Goal: Transaction & Acquisition: Book appointment/travel/reservation

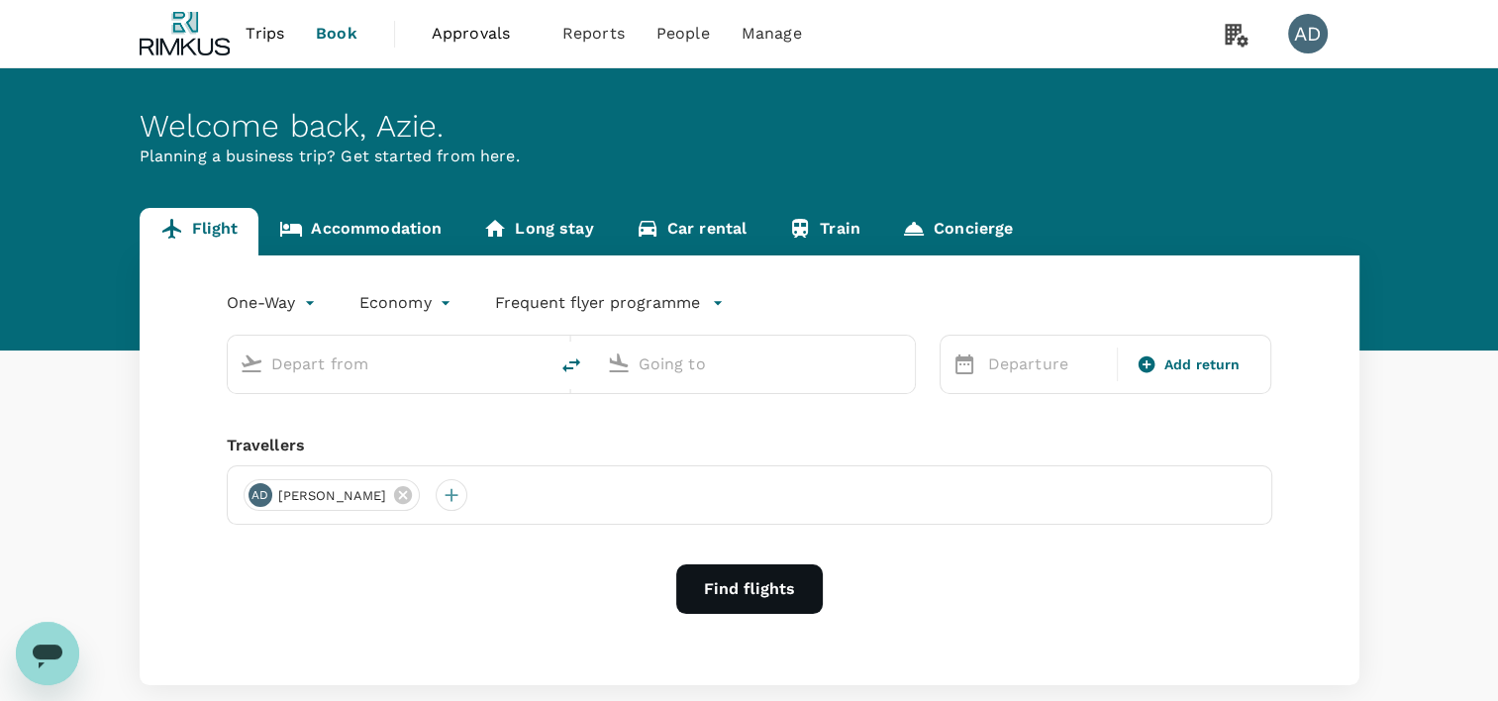
type input "roundtrip"
type input "business"
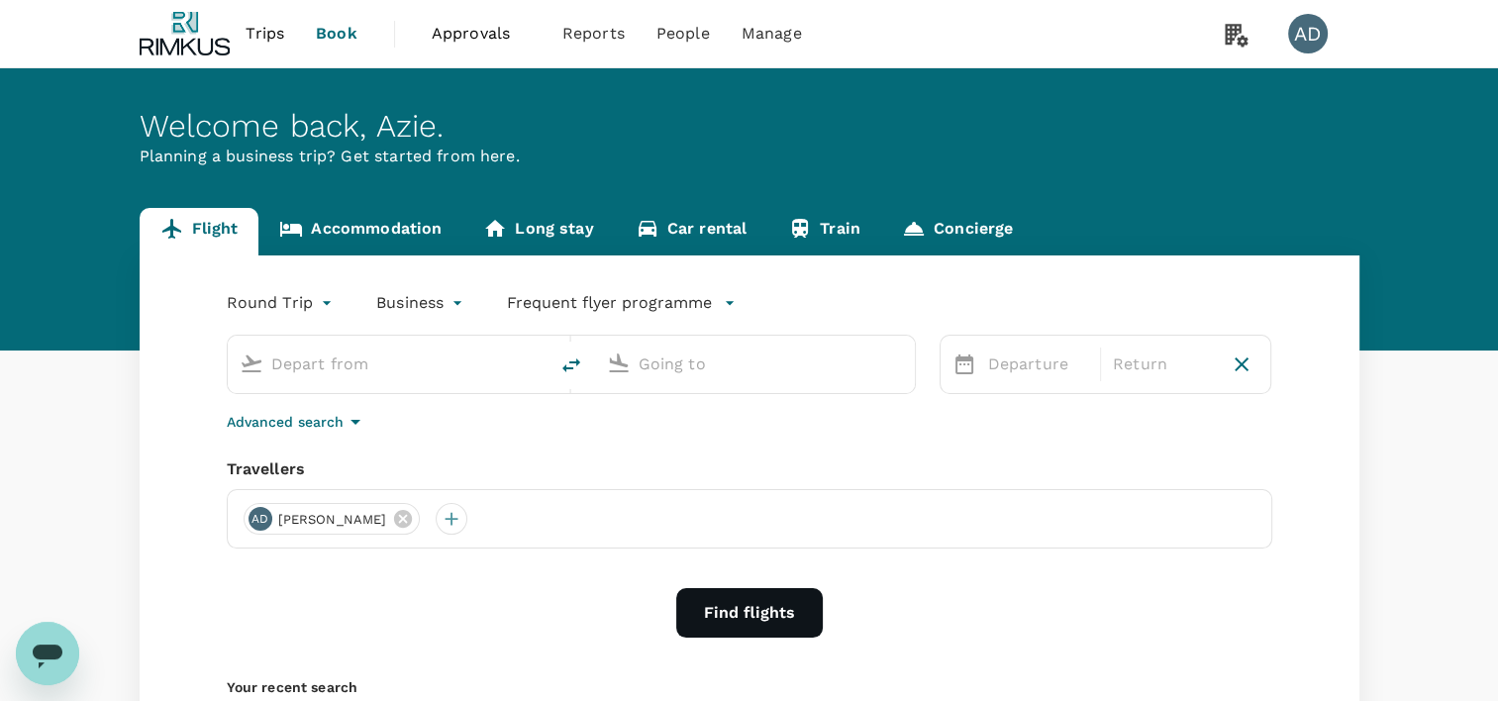
type input "[GEOGRAPHIC_DATA] ([GEOGRAPHIC_DATA])"
type input "Kuala Lumpur Intl ([GEOGRAPHIC_DATA])"
click at [412, 350] on input "[GEOGRAPHIC_DATA] ([GEOGRAPHIC_DATA])" at bounding box center [388, 364] width 235 height 31
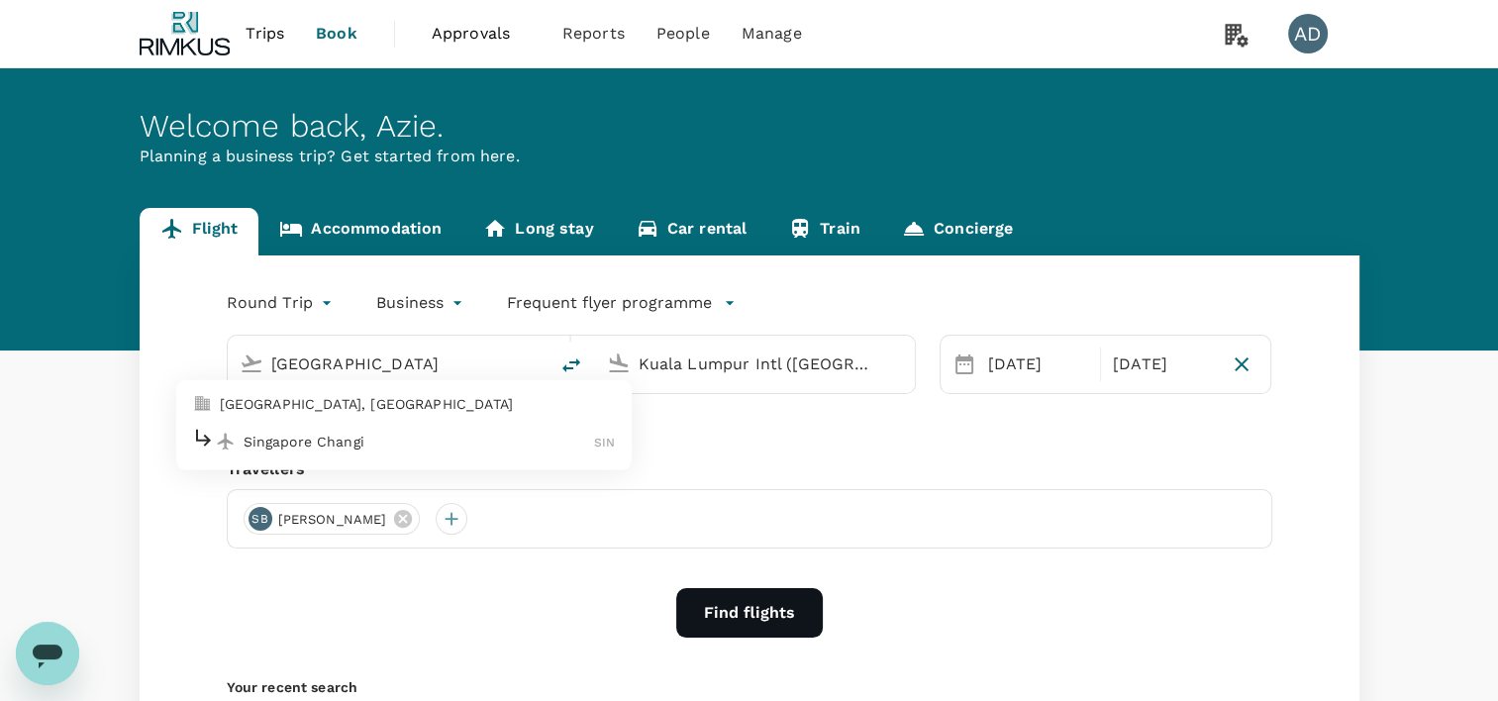
click at [338, 432] on p "Singapore Changi" at bounding box center [419, 442] width 351 height 20
type input "Singapore Changi (SIN)"
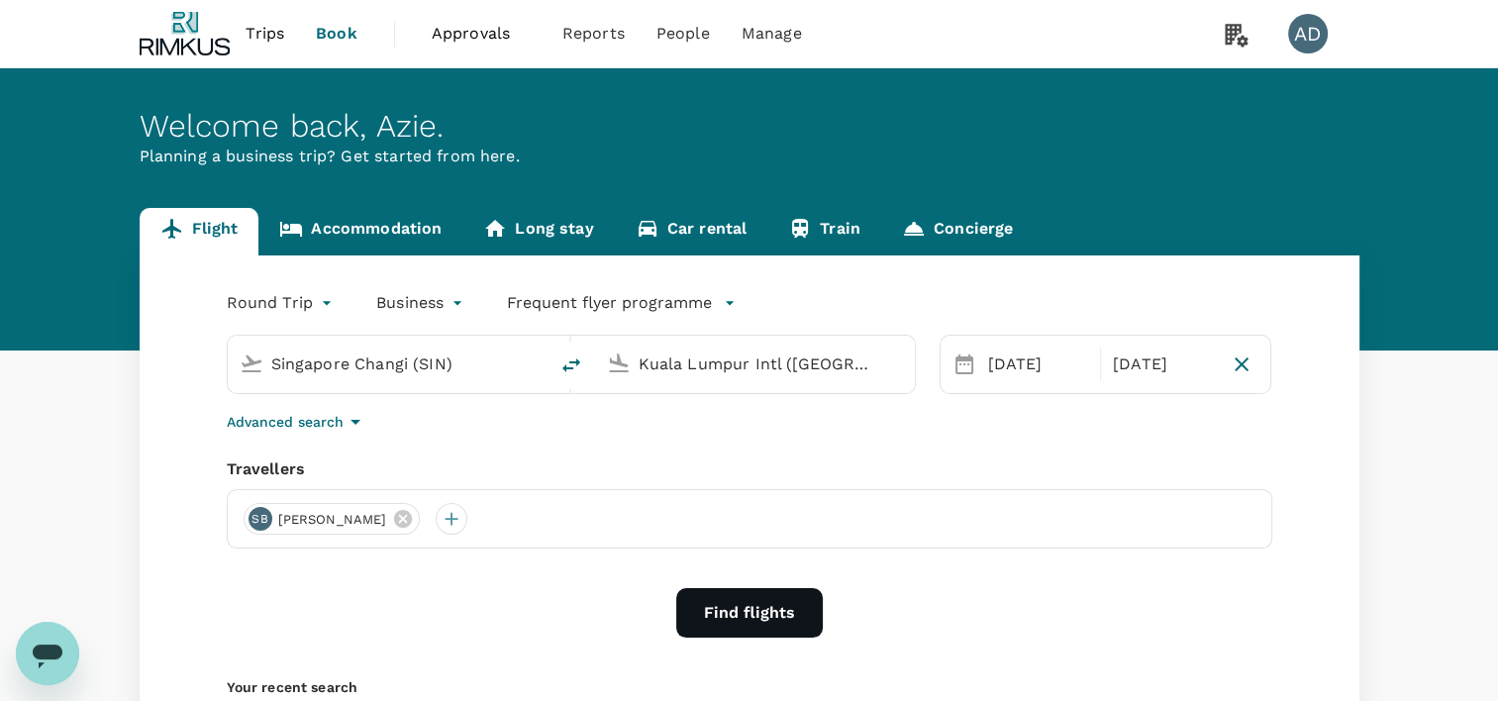
click at [451, 312] on body "Trips Book Approvals 0 Reports People Manage AD Welcome back , [PERSON_NAME] . …" at bounding box center [749, 470] width 1498 height 940
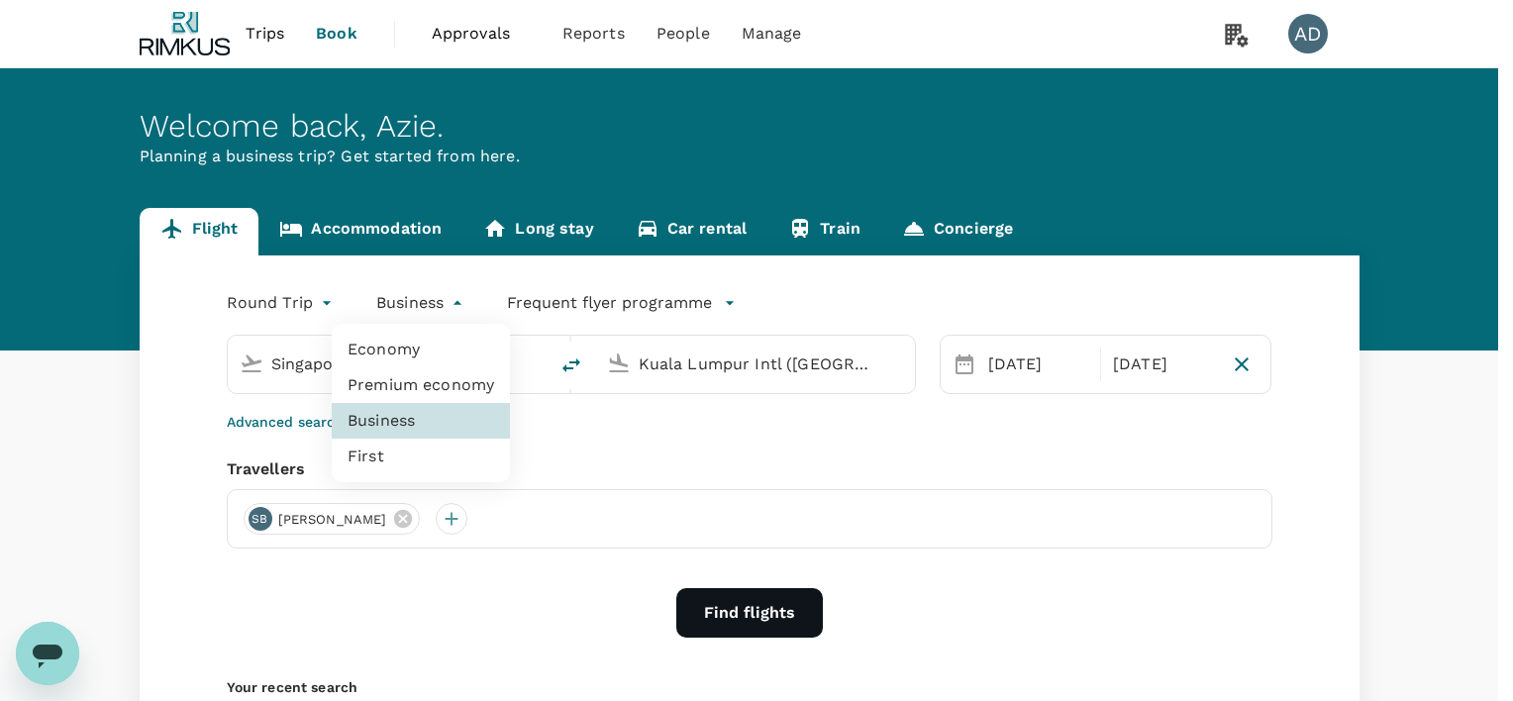
click at [408, 343] on li "Economy" at bounding box center [421, 350] width 178 height 36
type input "economy"
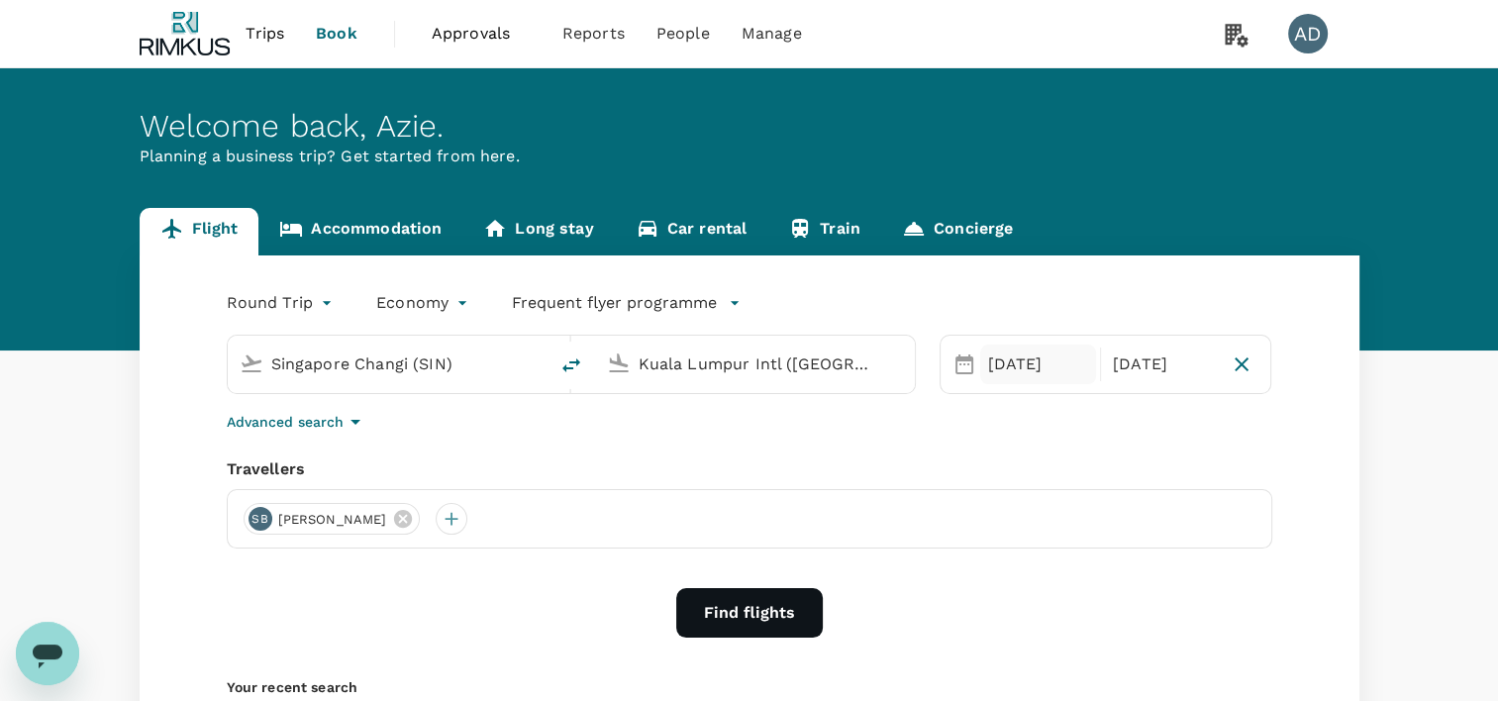
click at [1034, 364] on div "[DATE]" at bounding box center [1038, 365] width 116 height 40
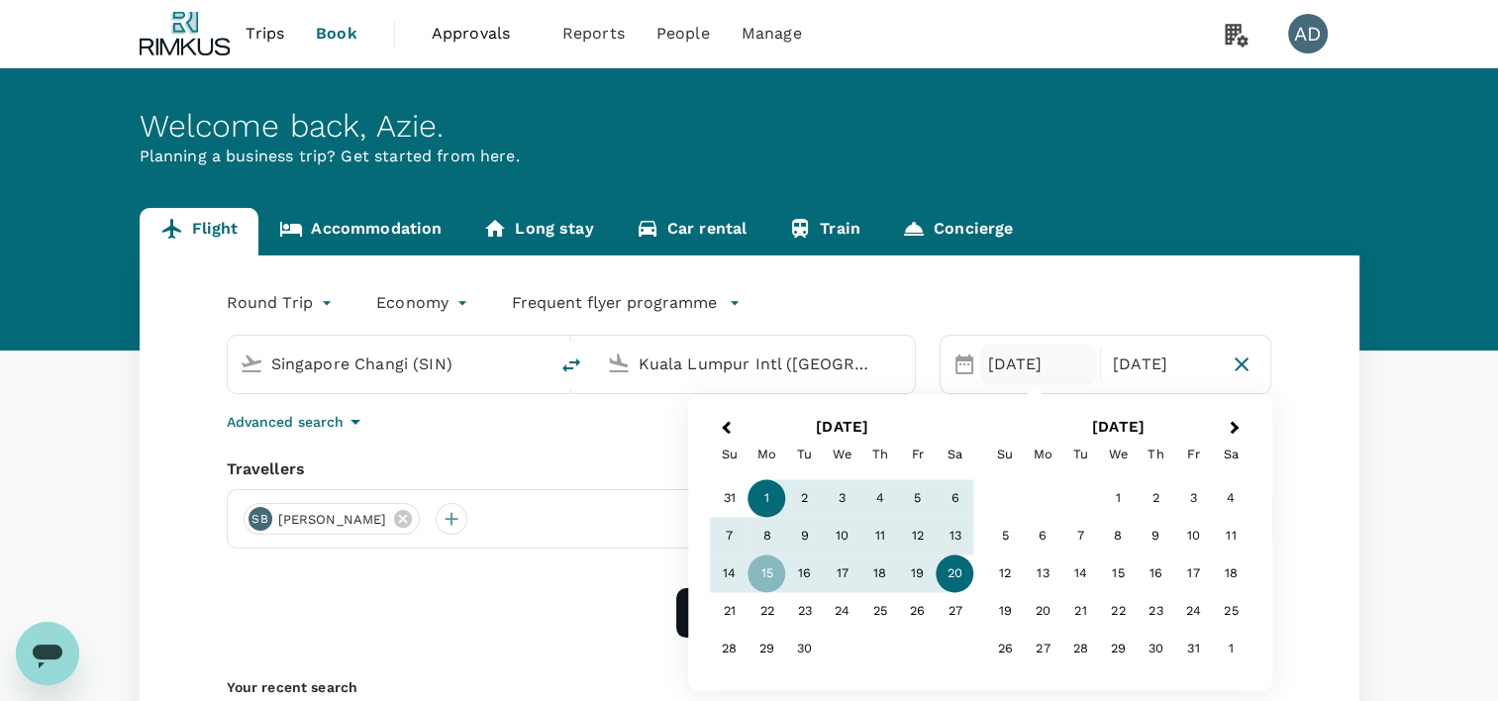
click at [772, 499] on div "1" at bounding box center [768, 499] width 38 height 38
click at [842, 499] on div "3" at bounding box center [843, 499] width 38 height 38
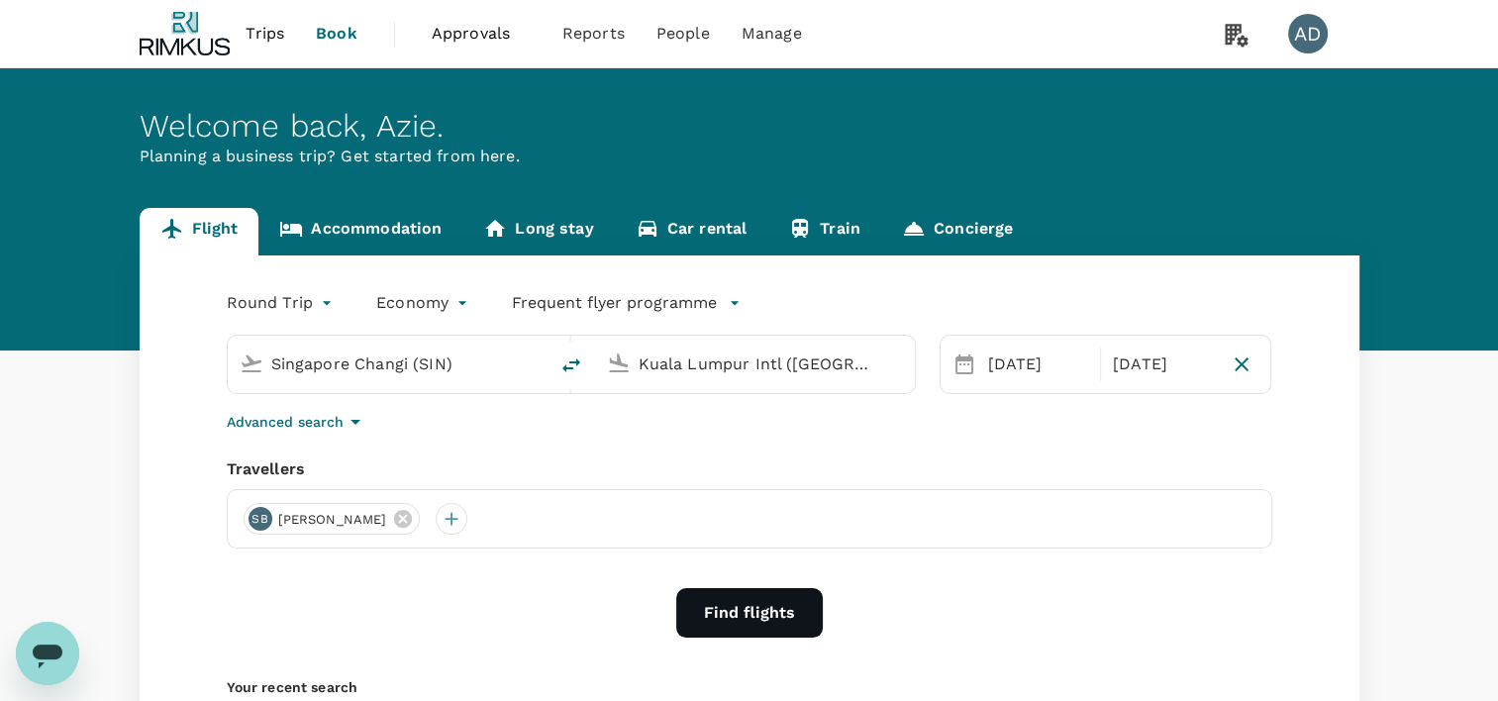
click at [767, 611] on button "Find flights" at bounding box center [749, 613] width 147 height 50
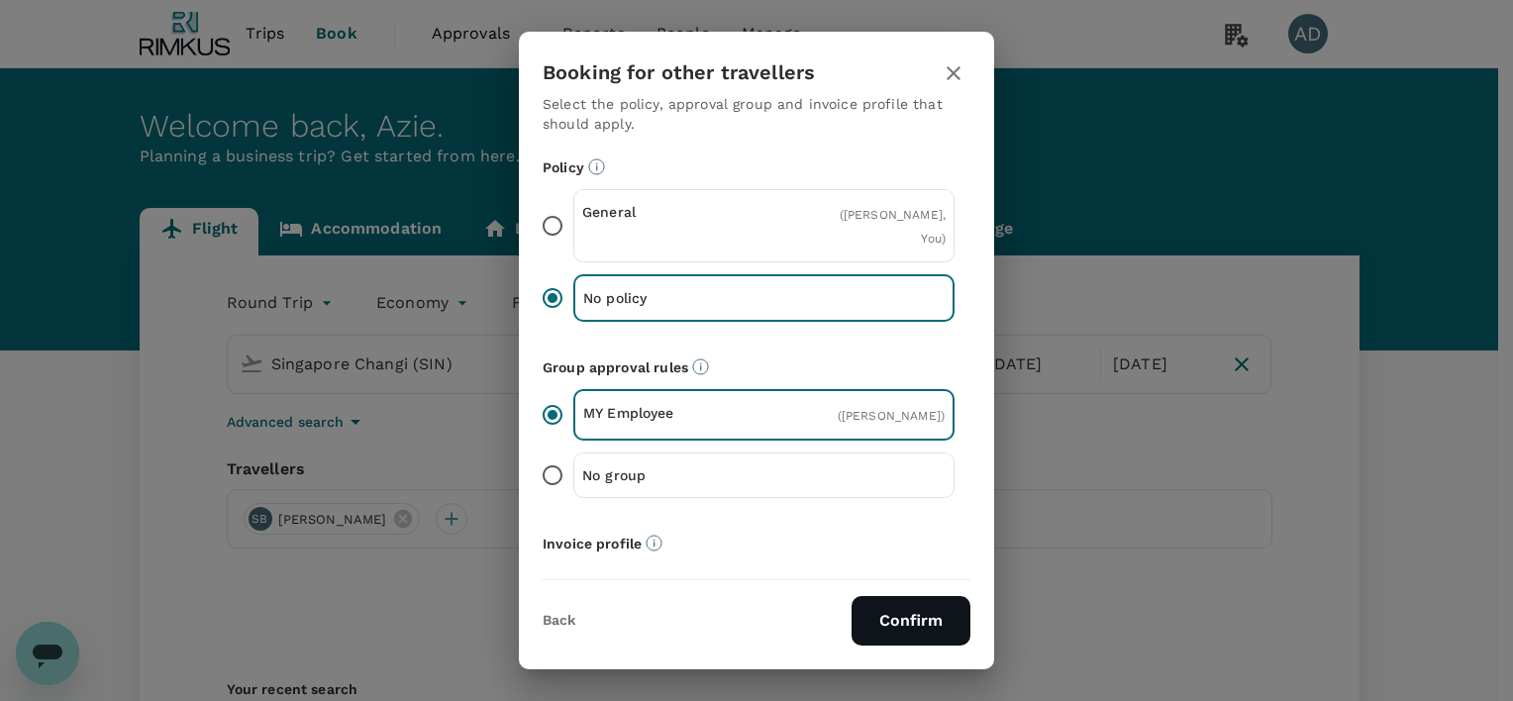
click at [891, 609] on button "Confirm" at bounding box center [910, 621] width 119 height 50
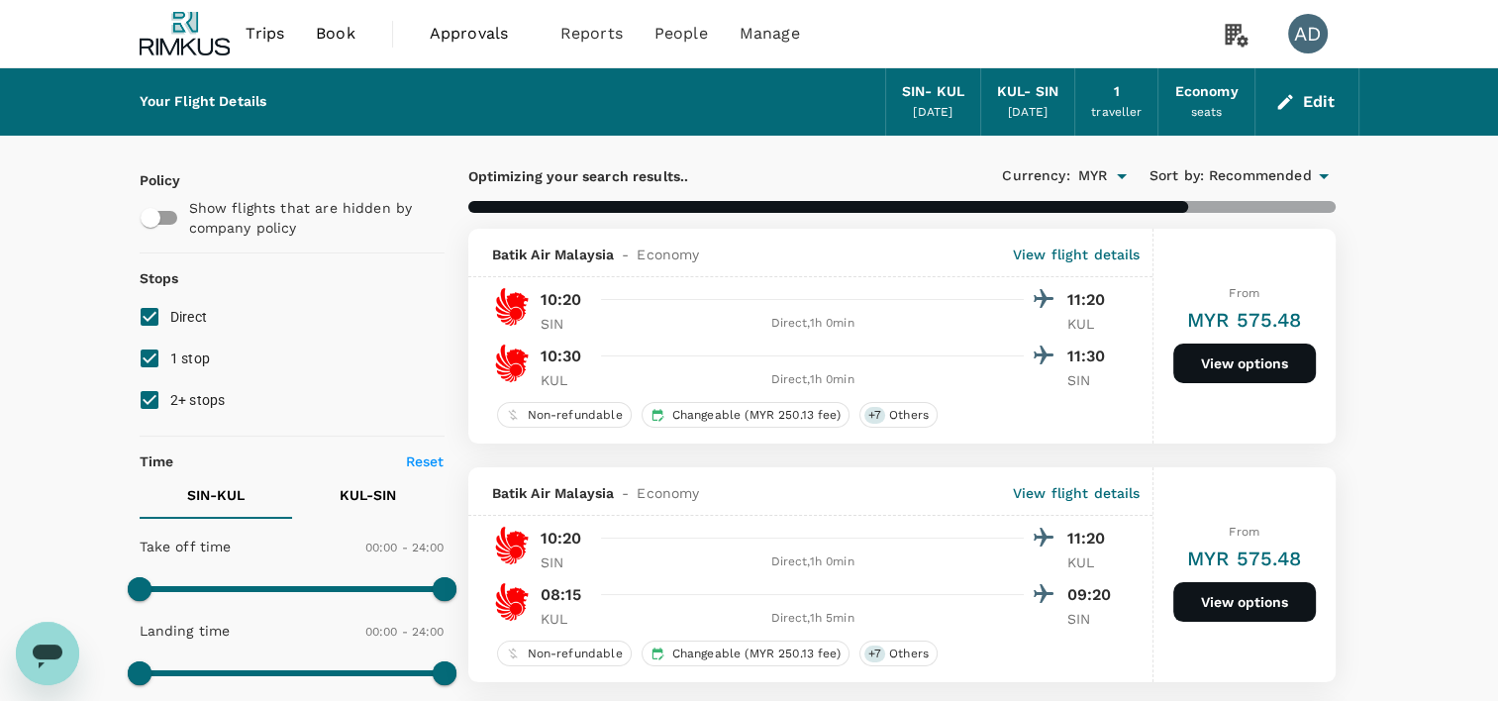
click at [145, 355] on input "1 stop" at bounding box center [150, 359] width 42 height 42
checkbox input "false"
click at [147, 410] on input "2+ stops" at bounding box center [150, 400] width 42 height 42
checkbox input "false"
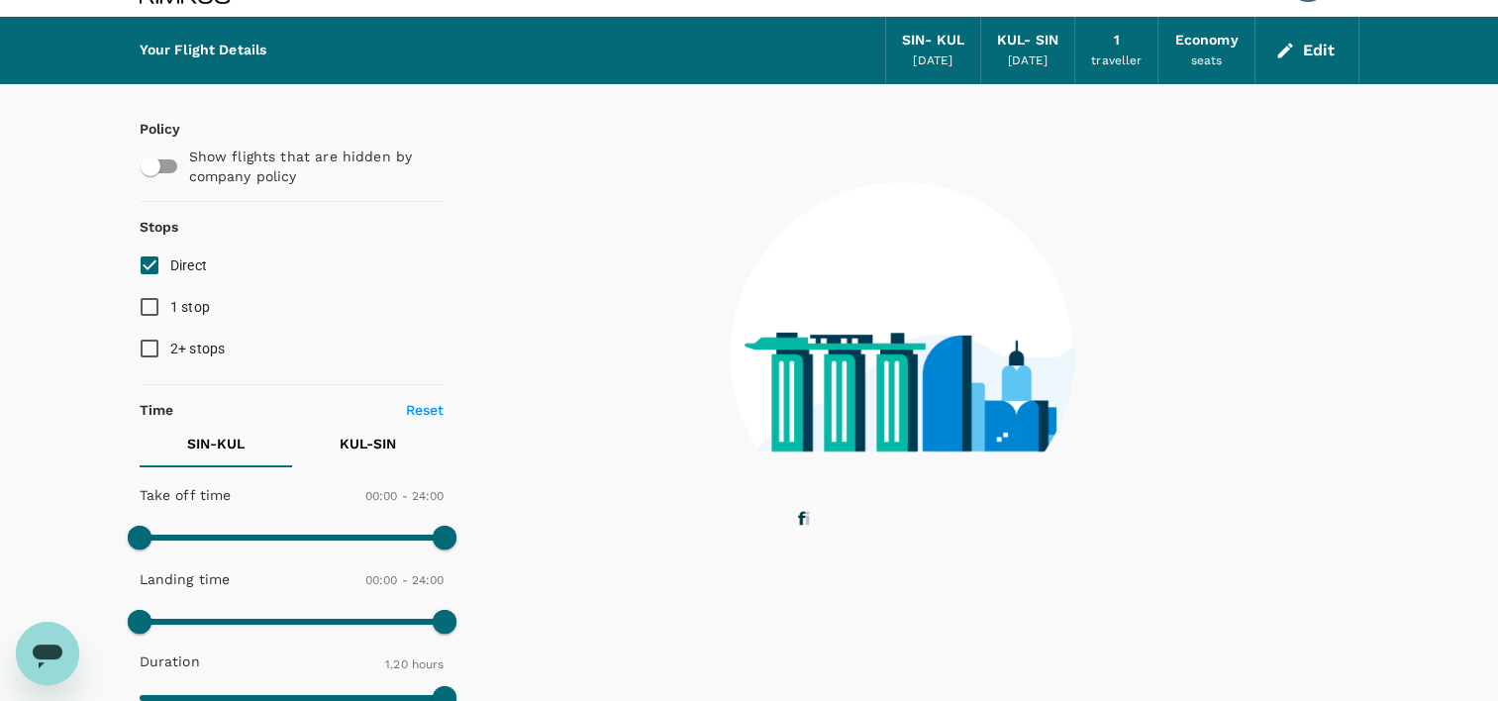
scroll to position [99, 0]
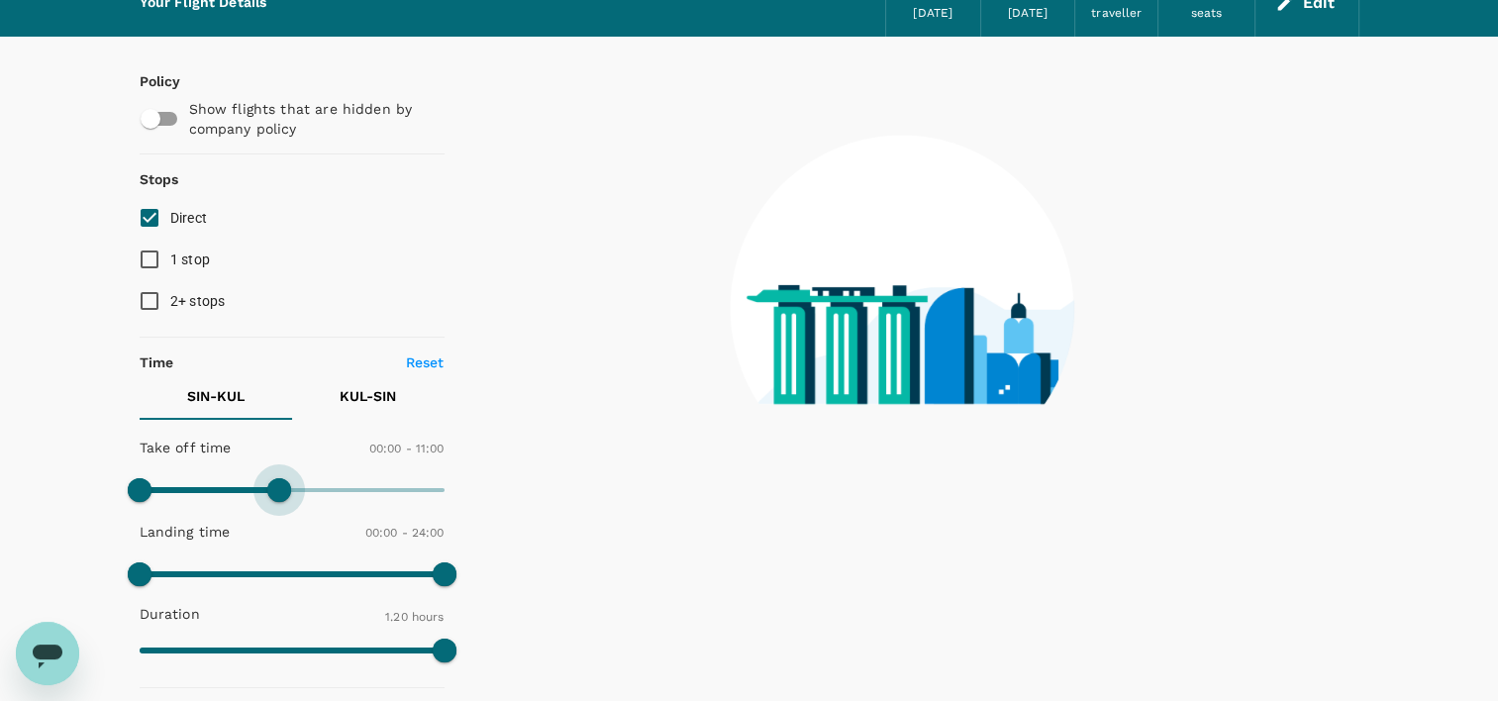
drag, startPoint x: 439, startPoint y: 483, endPoint x: 280, endPoint y: 499, distance: 159.2
click at [280, 499] on span at bounding box center [279, 490] width 24 height 24
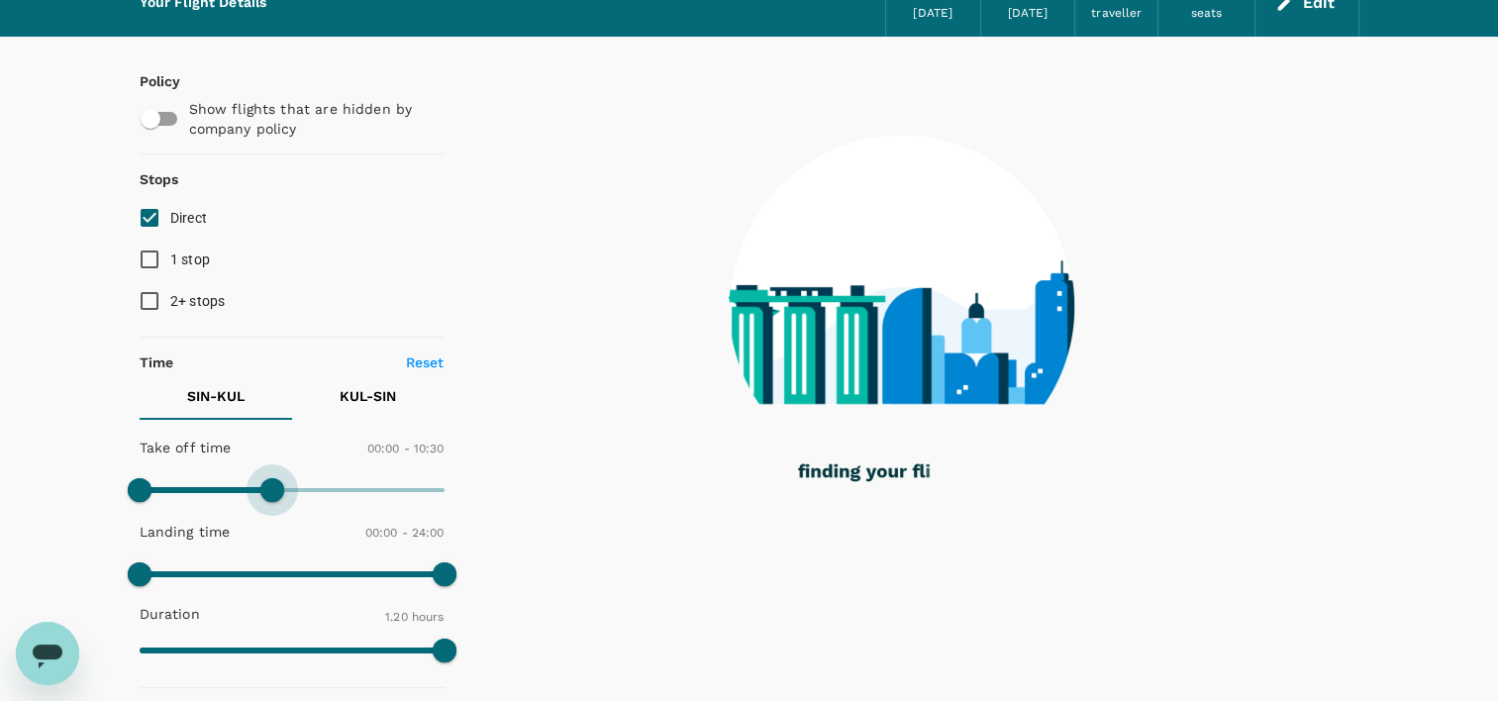
type input "1440"
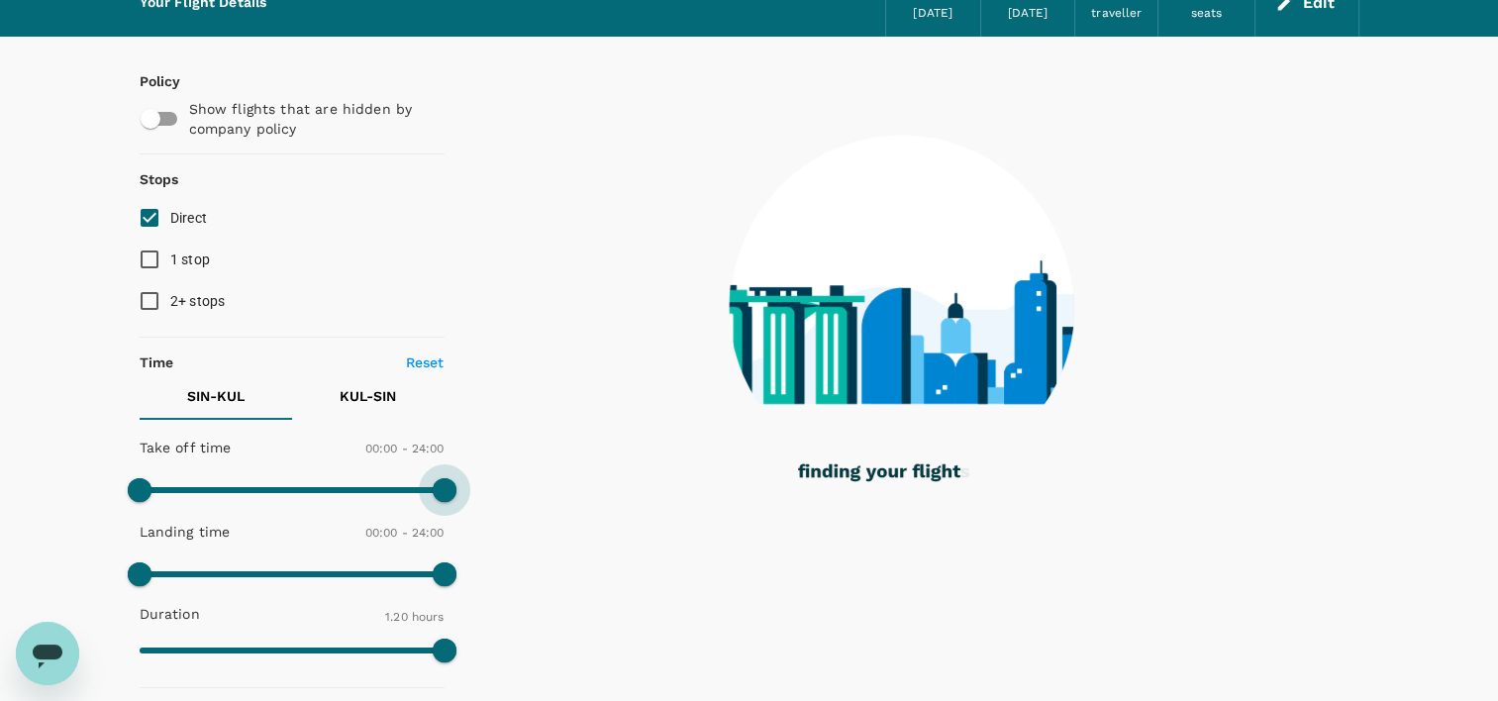
drag, startPoint x: 273, startPoint y: 491, endPoint x: 457, endPoint y: 491, distance: 184.2
click at [456, 491] on span at bounding box center [445, 490] width 24 height 24
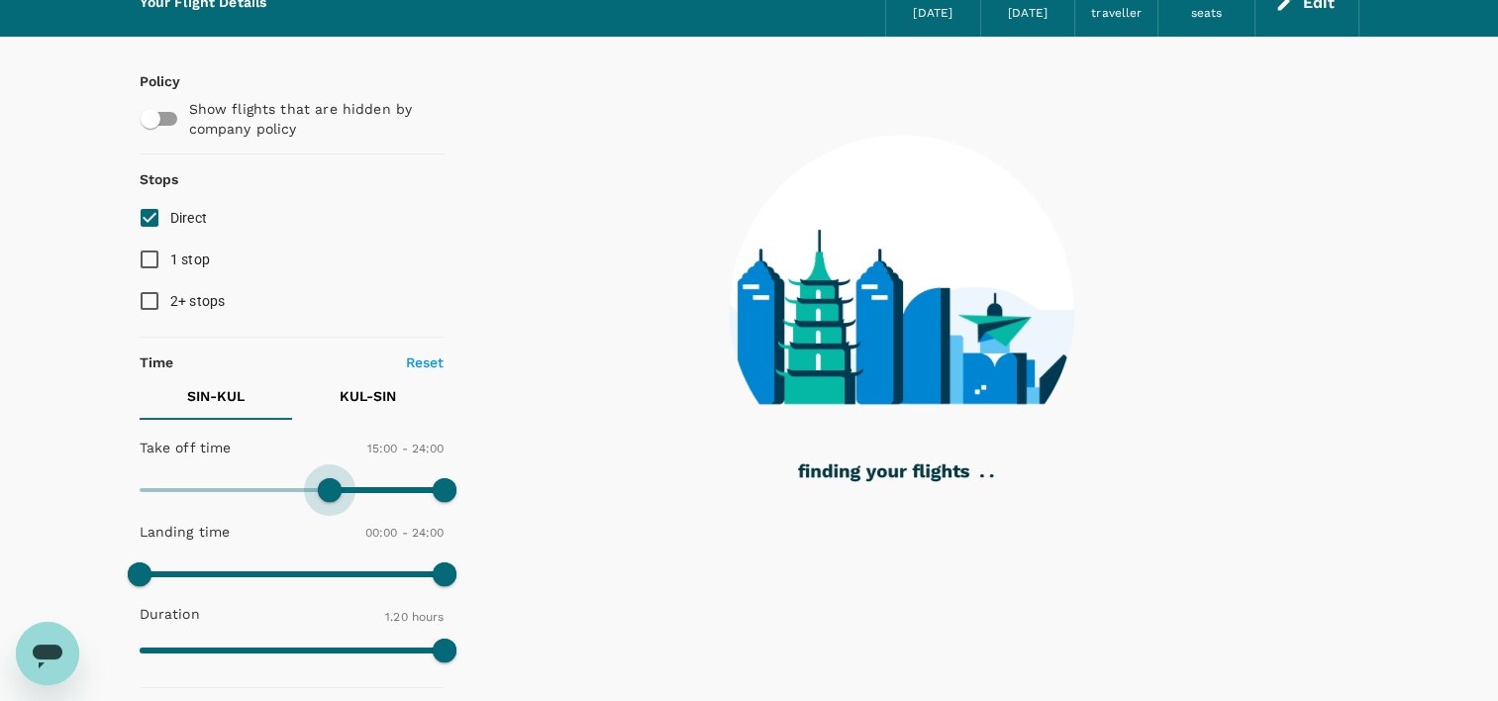
type input "930"
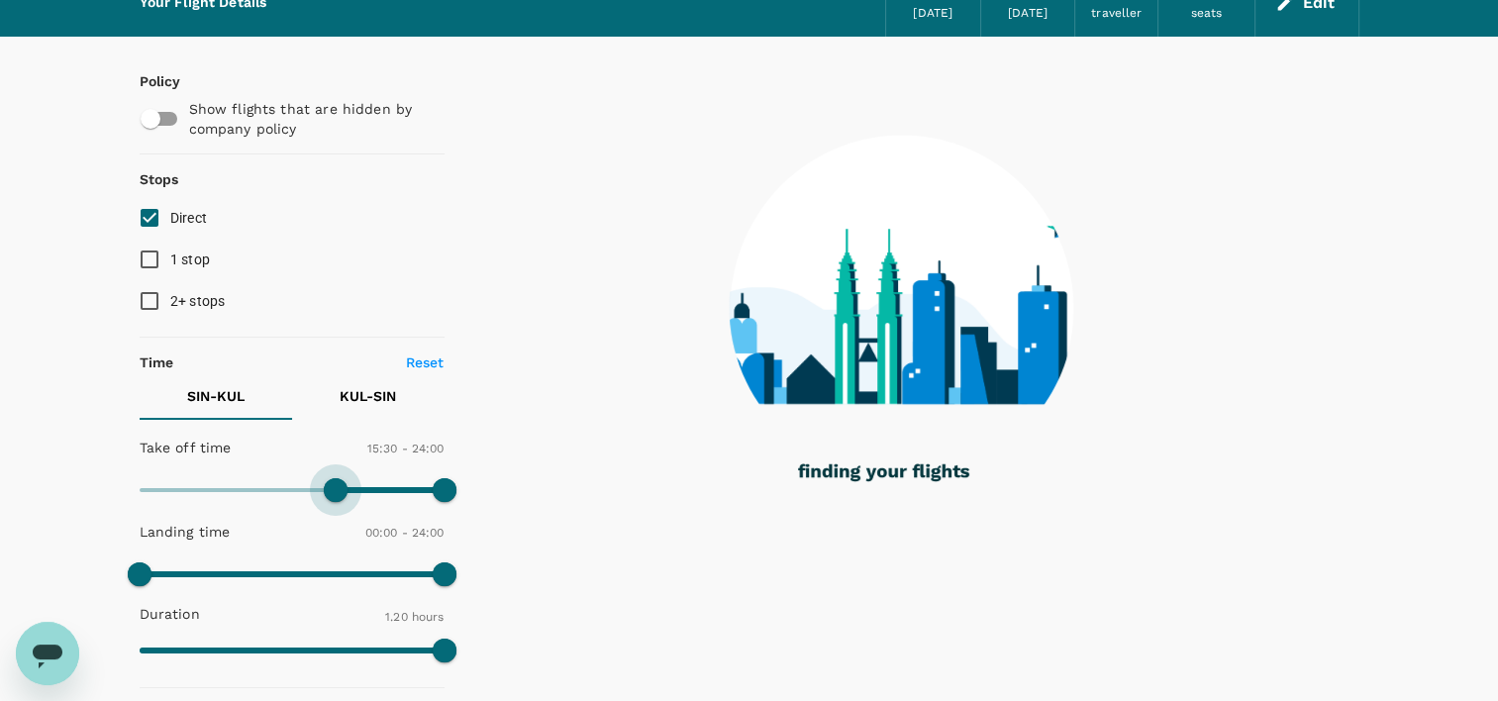
drag, startPoint x: 150, startPoint y: 485, endPoint x: 335, endPoint y: 498, distance: 185.6
click at [335, 498] on span at bounding box center [336, 490] width 24 height 24
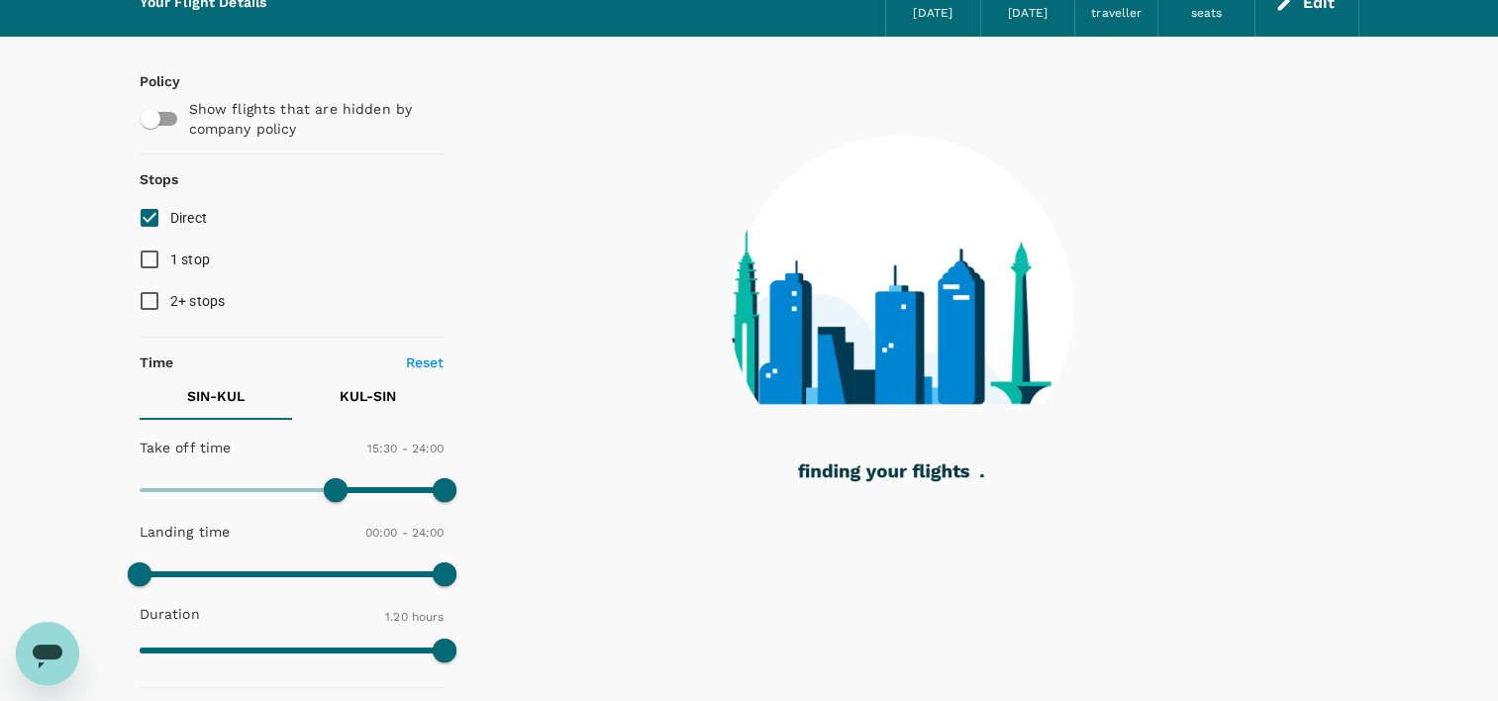
click at [346, 399] on p "KUL - SIN" at bounding box center [368, 396] width 56 height 20
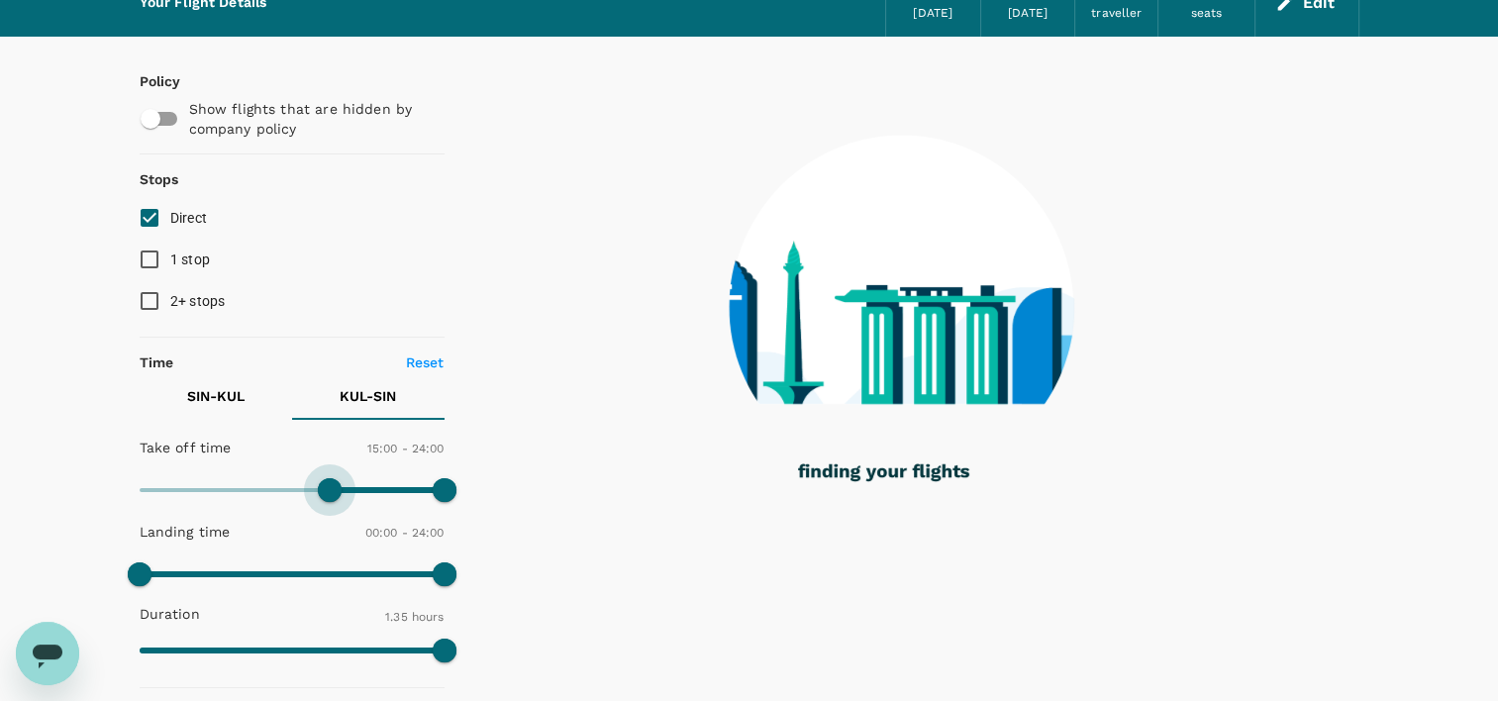
type input "930"
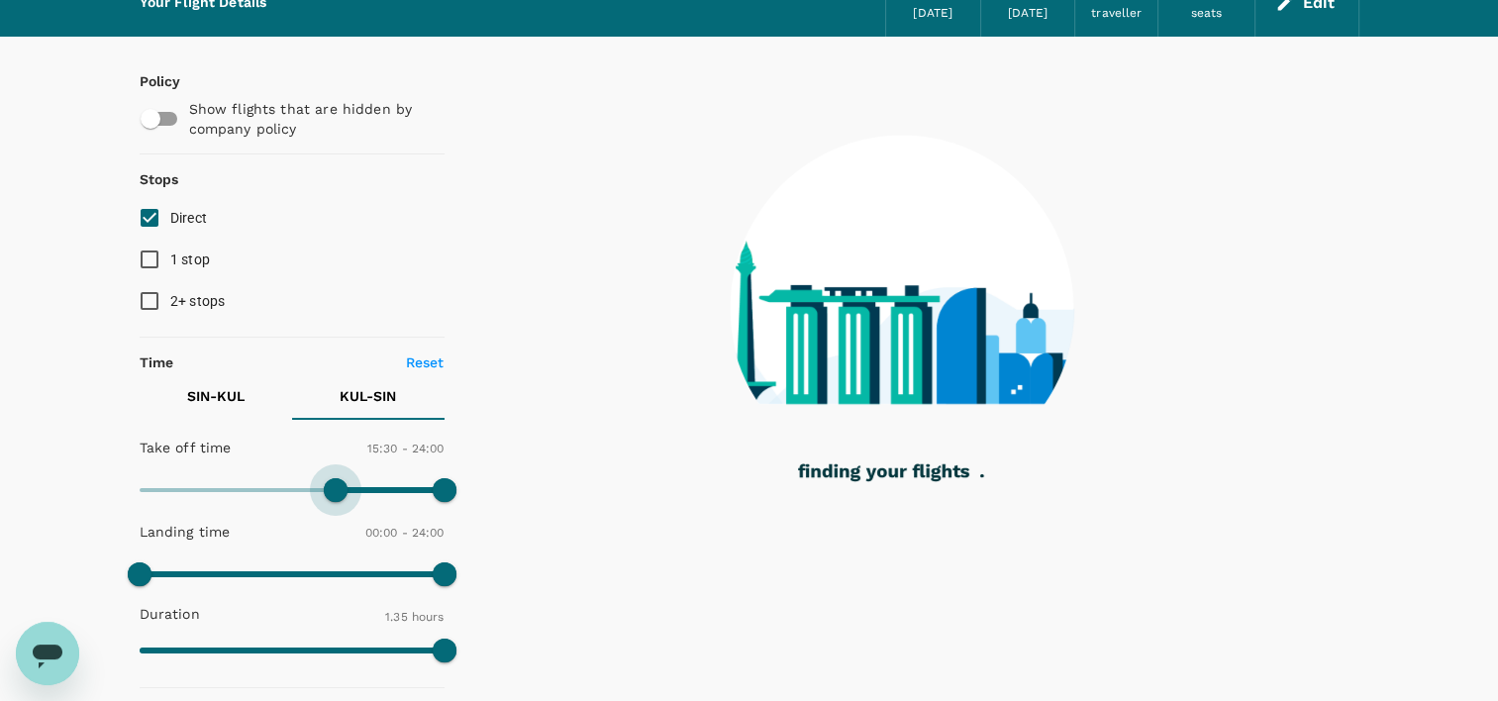
drag, startPoint x: 142, startPoint y: 494, endPoint x: 337, endPoint y: 505, distance: 195.4
click at [337, 502] on span at bounding box center [336, 490] width 24 height 24
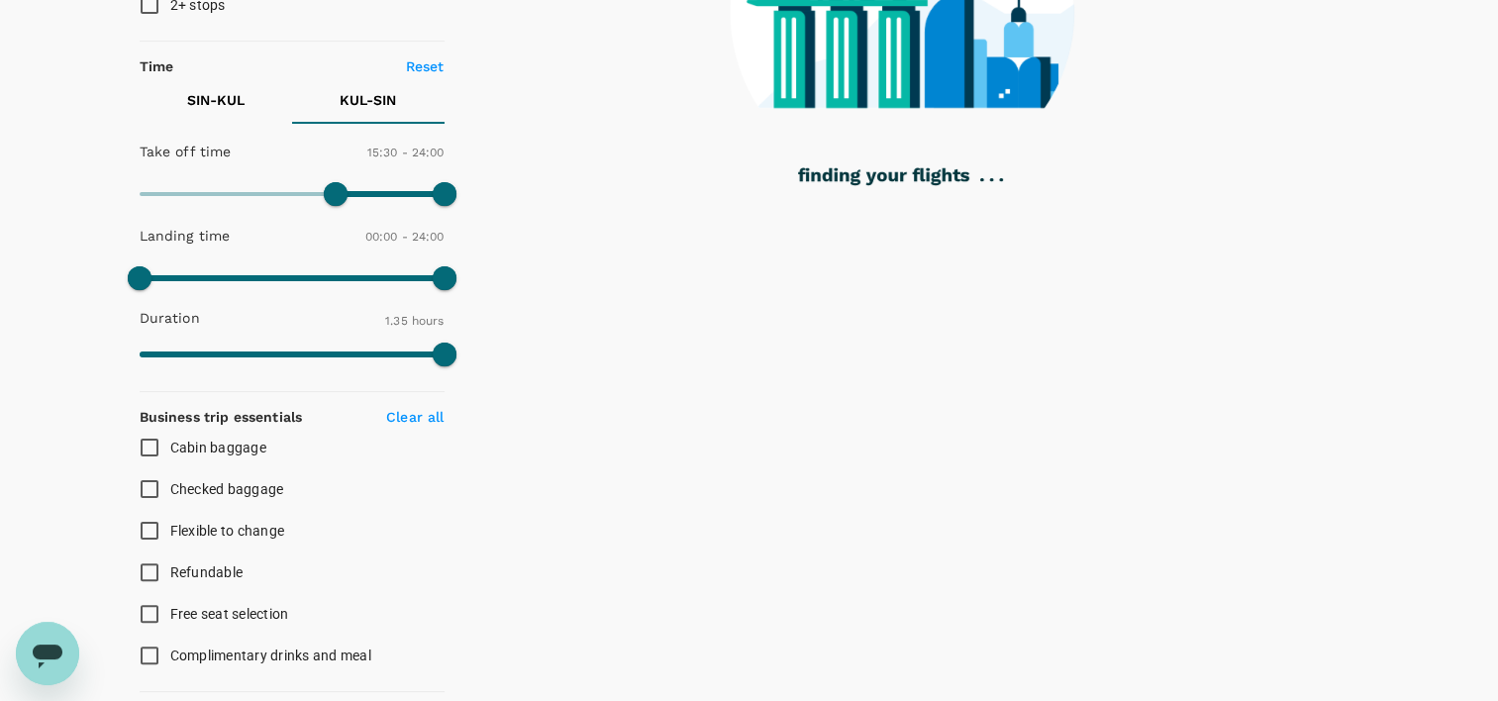
scroll to position [396, 0]
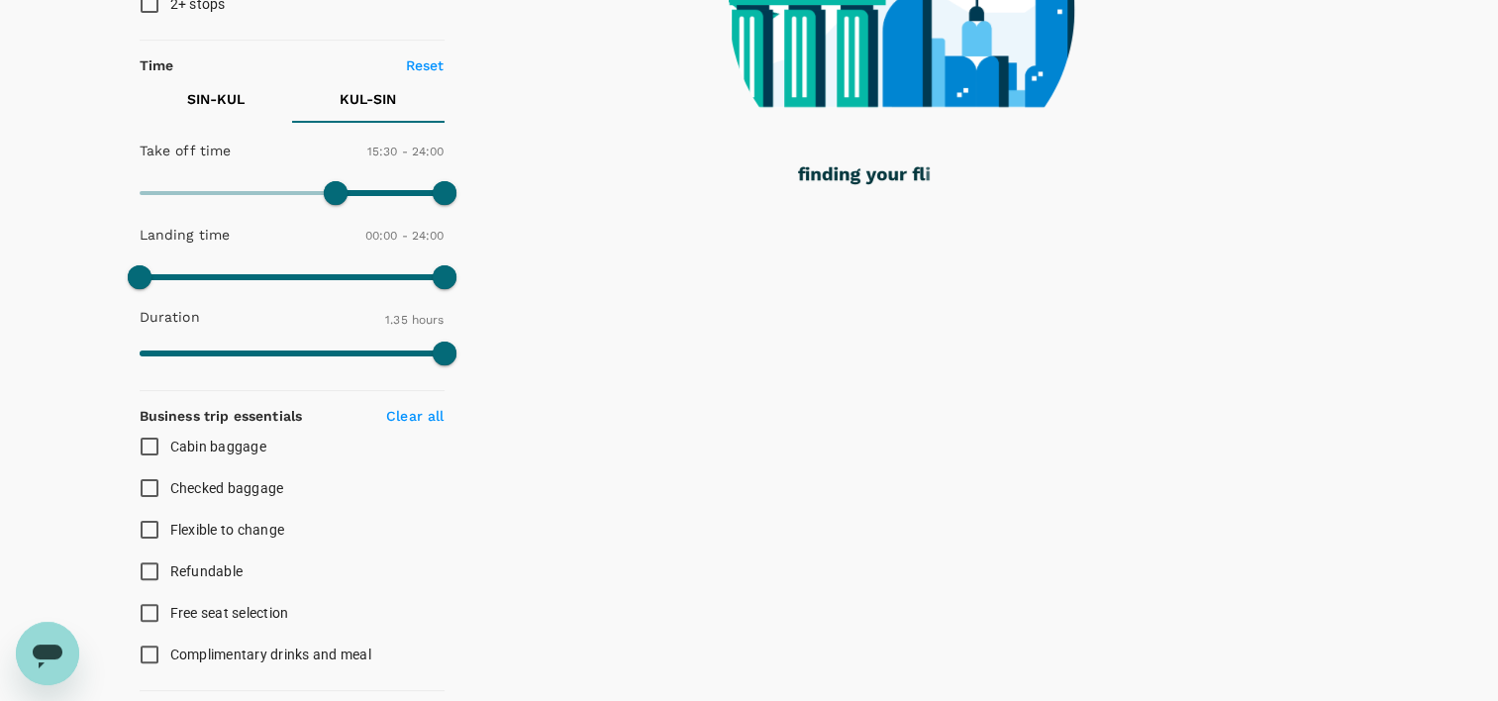
click at [145, 489] on input "Checked baggage" at bounding box center [150, 488] width 42 height 42
checkbox input "true"
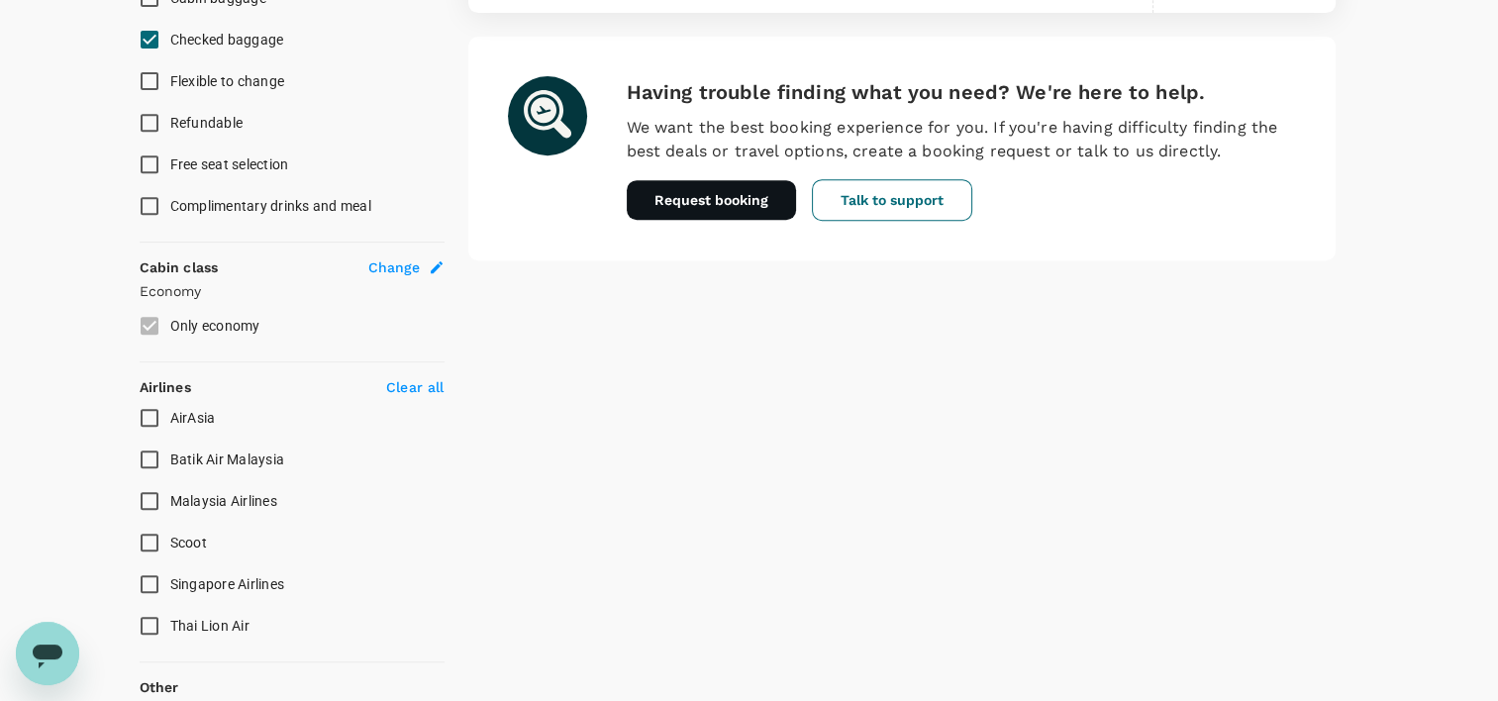
scroll to position [970, 0]
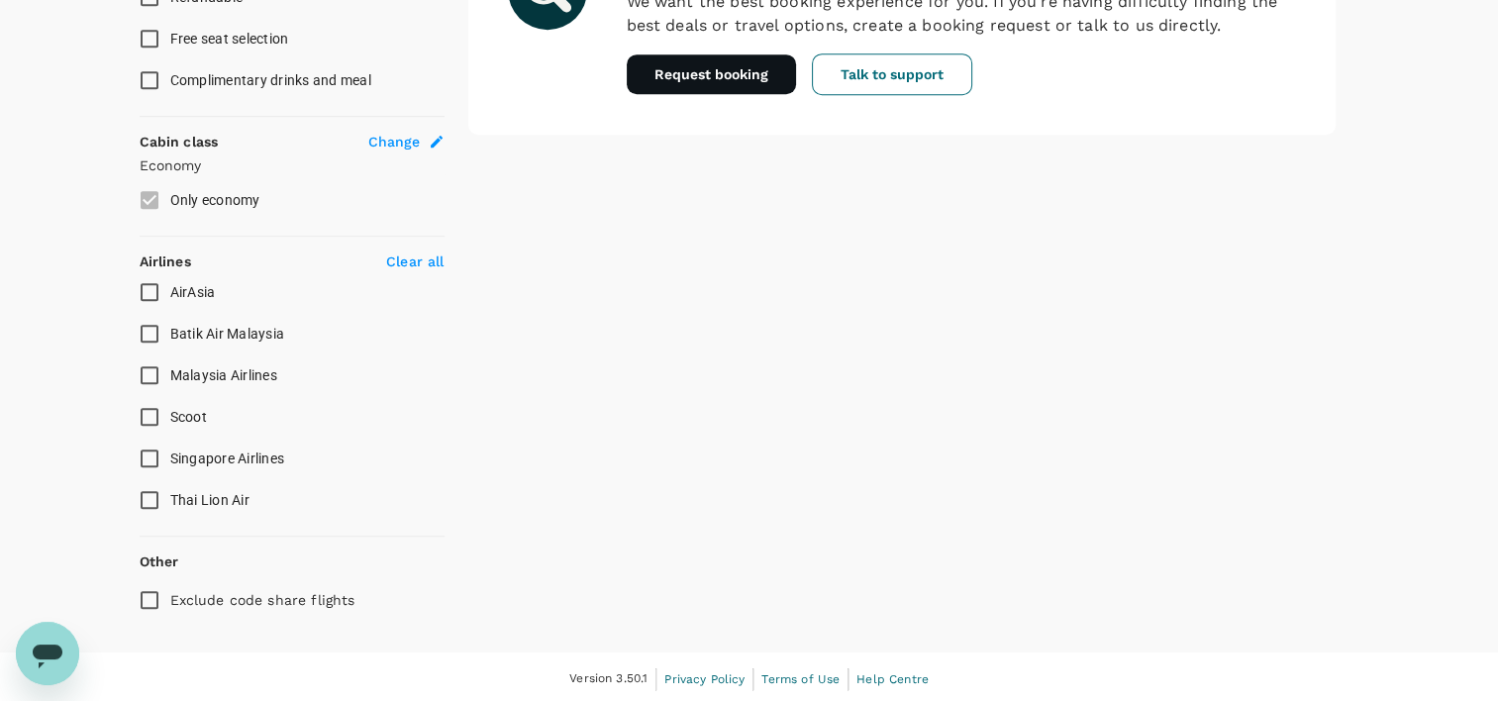
click at [152, 378] on input "Malaysia Airlines" at bounding box center [150, 375] width 42 height 42
checkbox input "true"
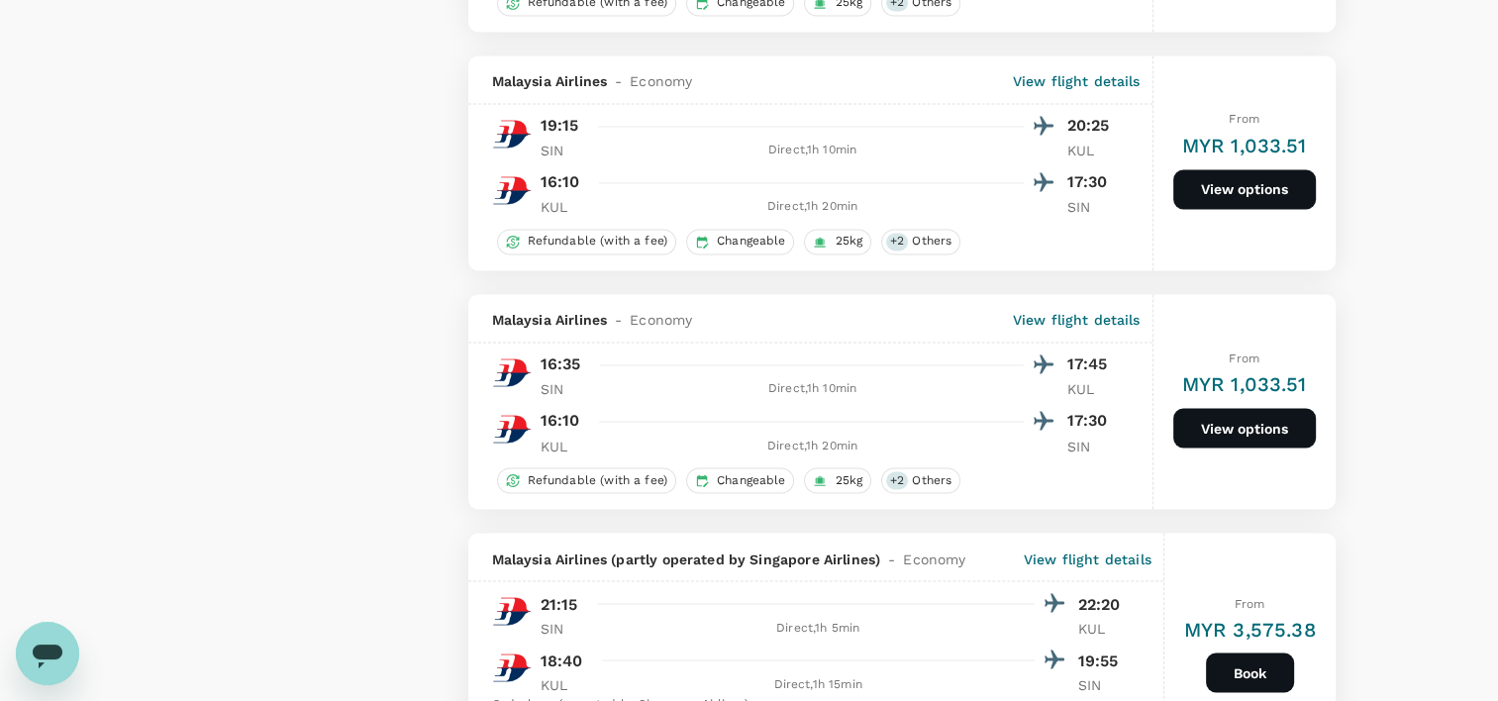
scroll to position [3366, 0]
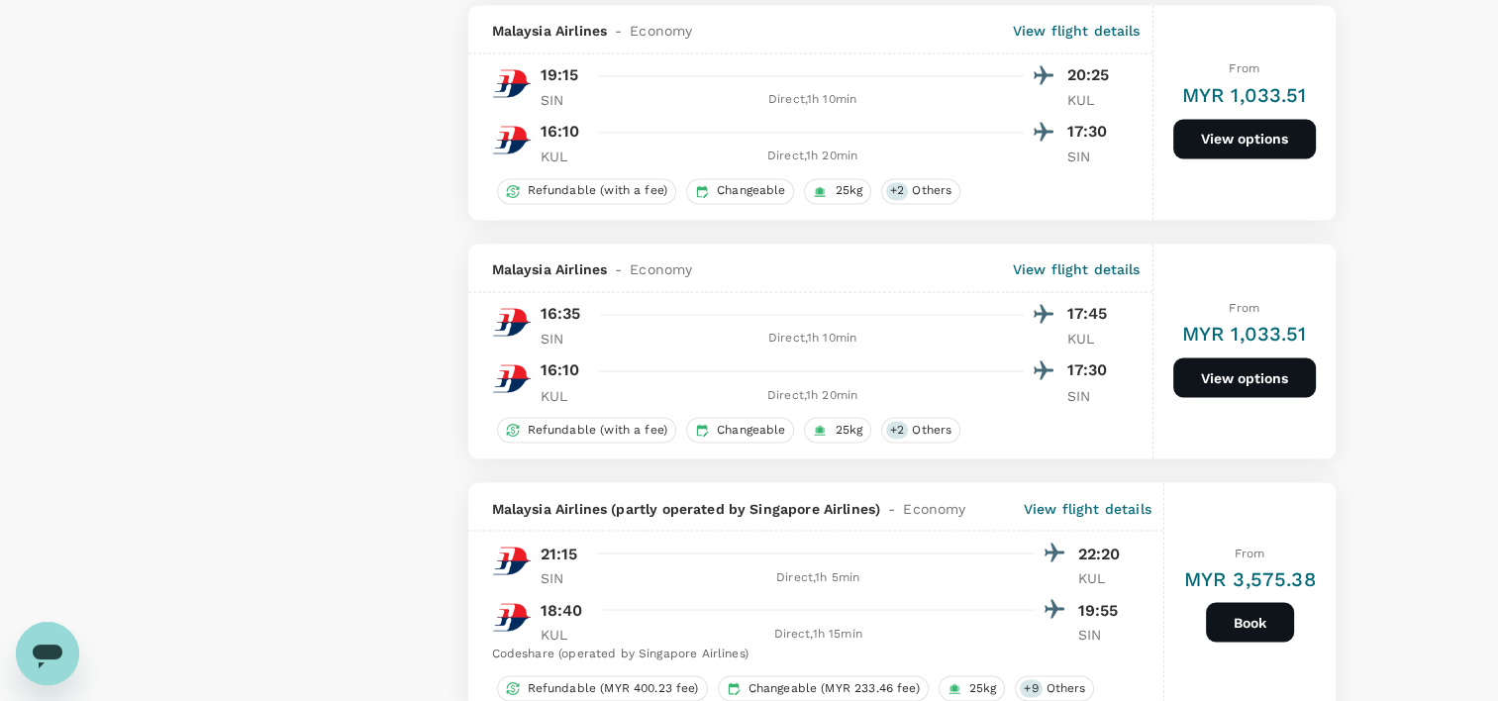
click at [1224, 387] on button "View options" at bounding box center [1244, 377] width 143 height 40
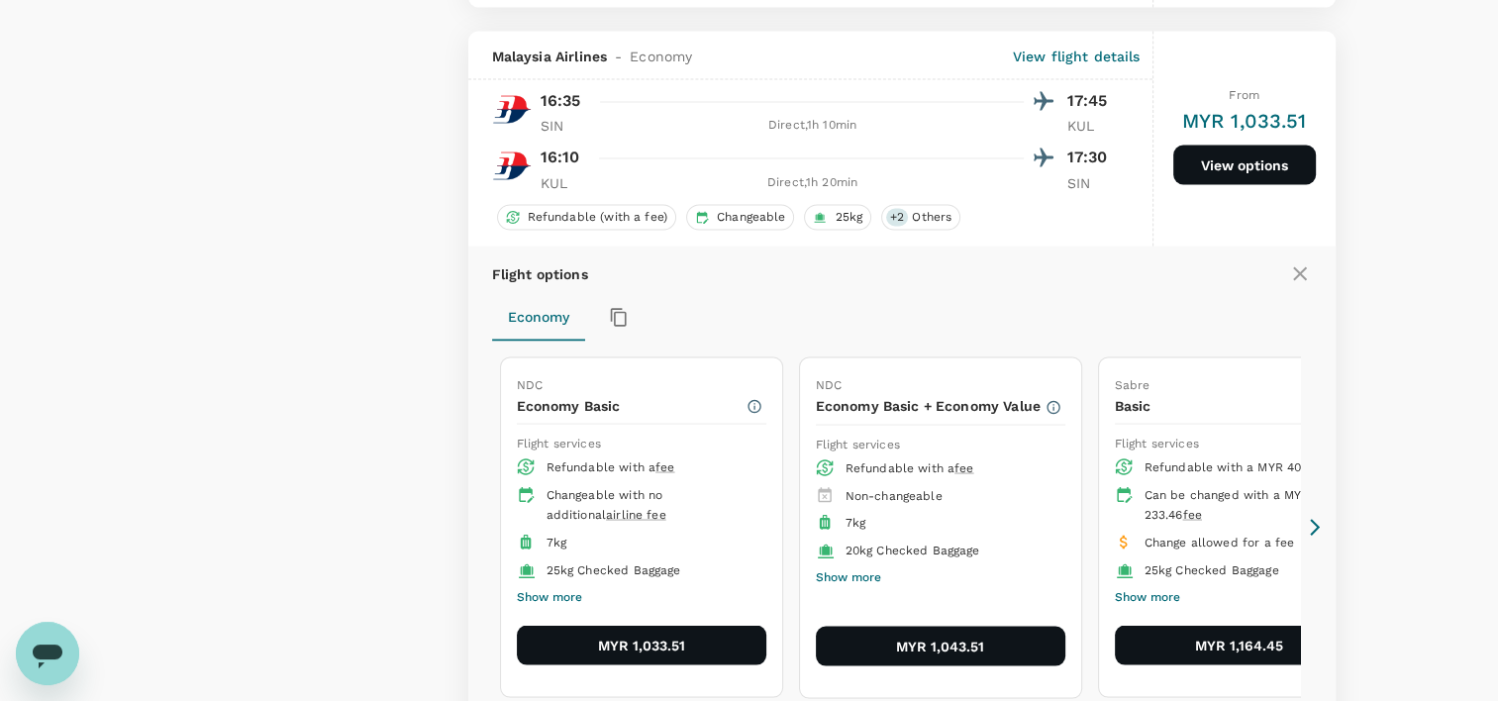
scroll to position [3617, 0]
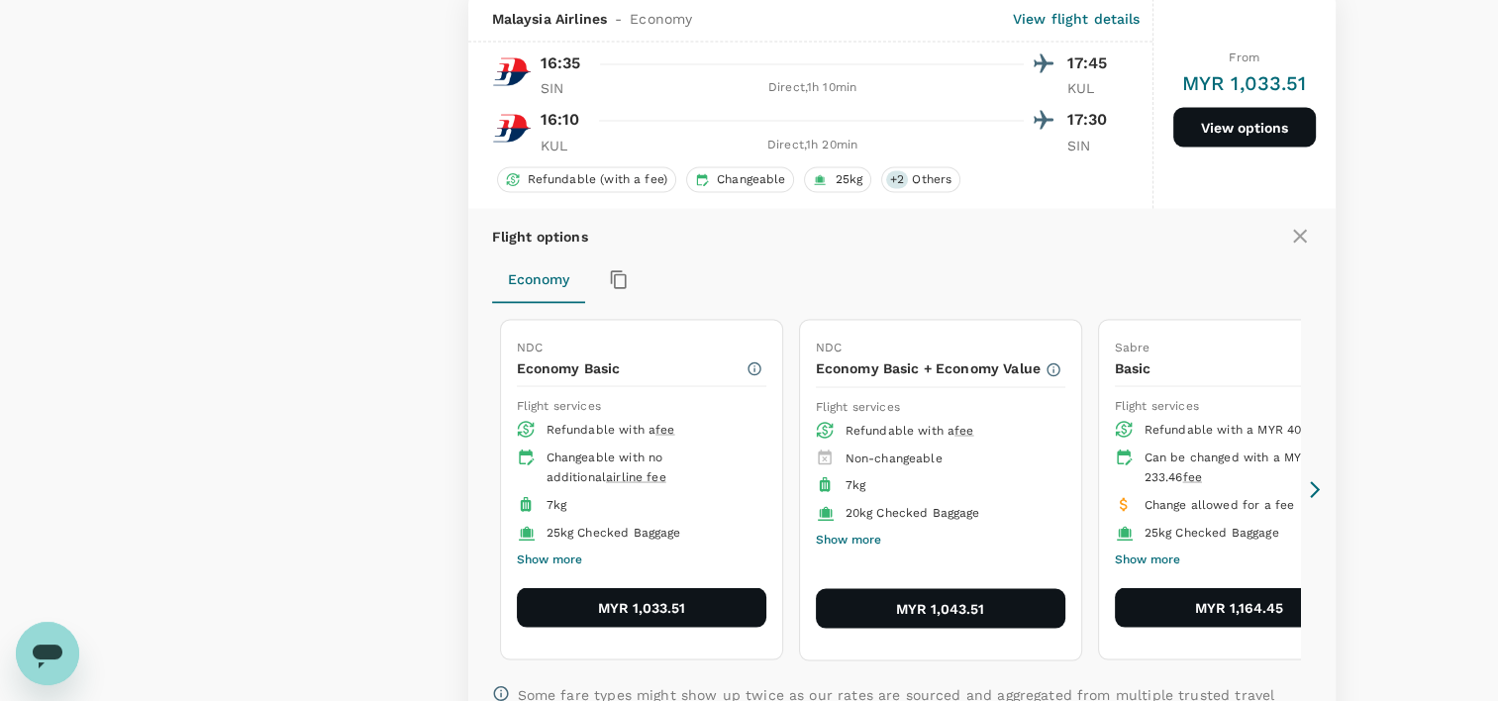
click at [639, 610] on button "MYR 1,033.51" at bounding box center [642, 607] width 250 height 40
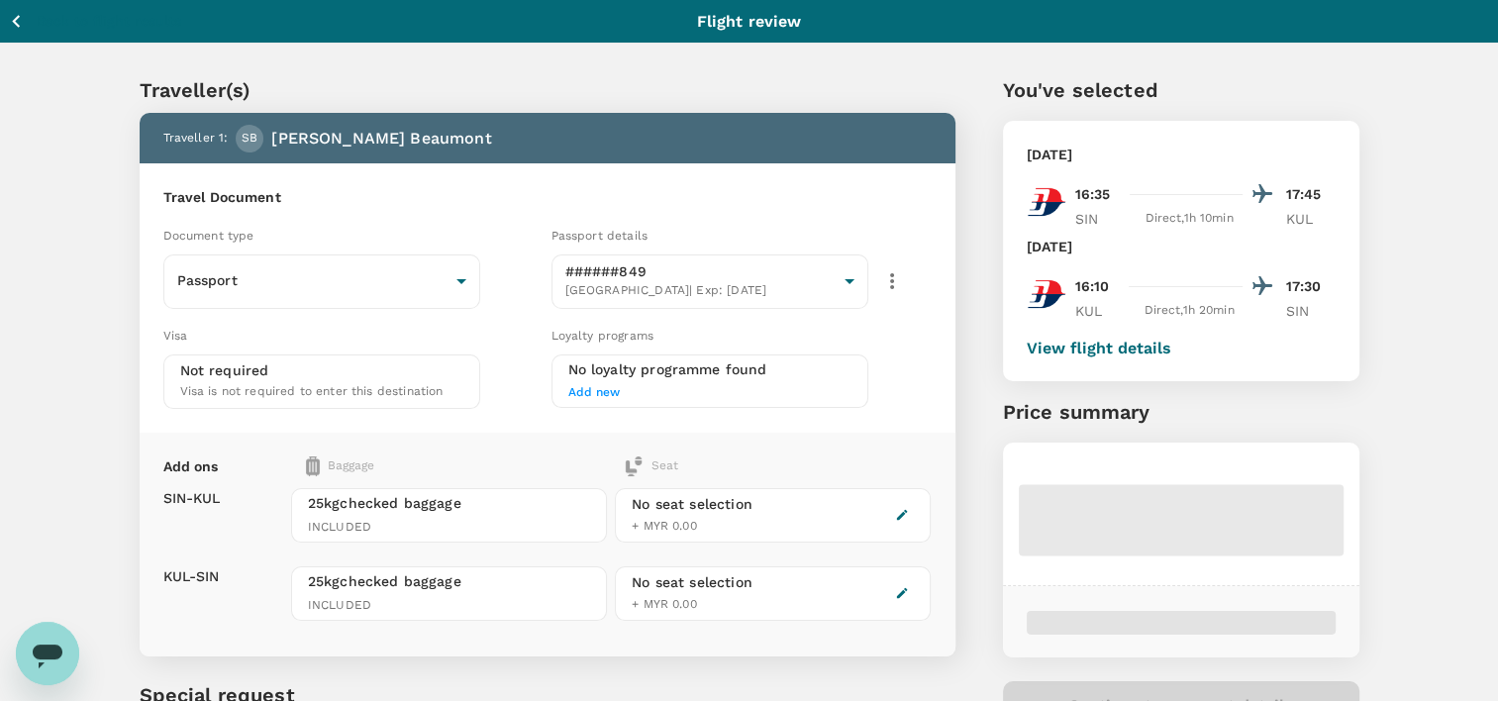
click at [968, 139] on div "You've selected [DATE] 16:35 17:45 SIN Direct , 1h 10min KUL [DATE] 16:10 17:30…" at bounding box center [1157, 442] width 404 height 829
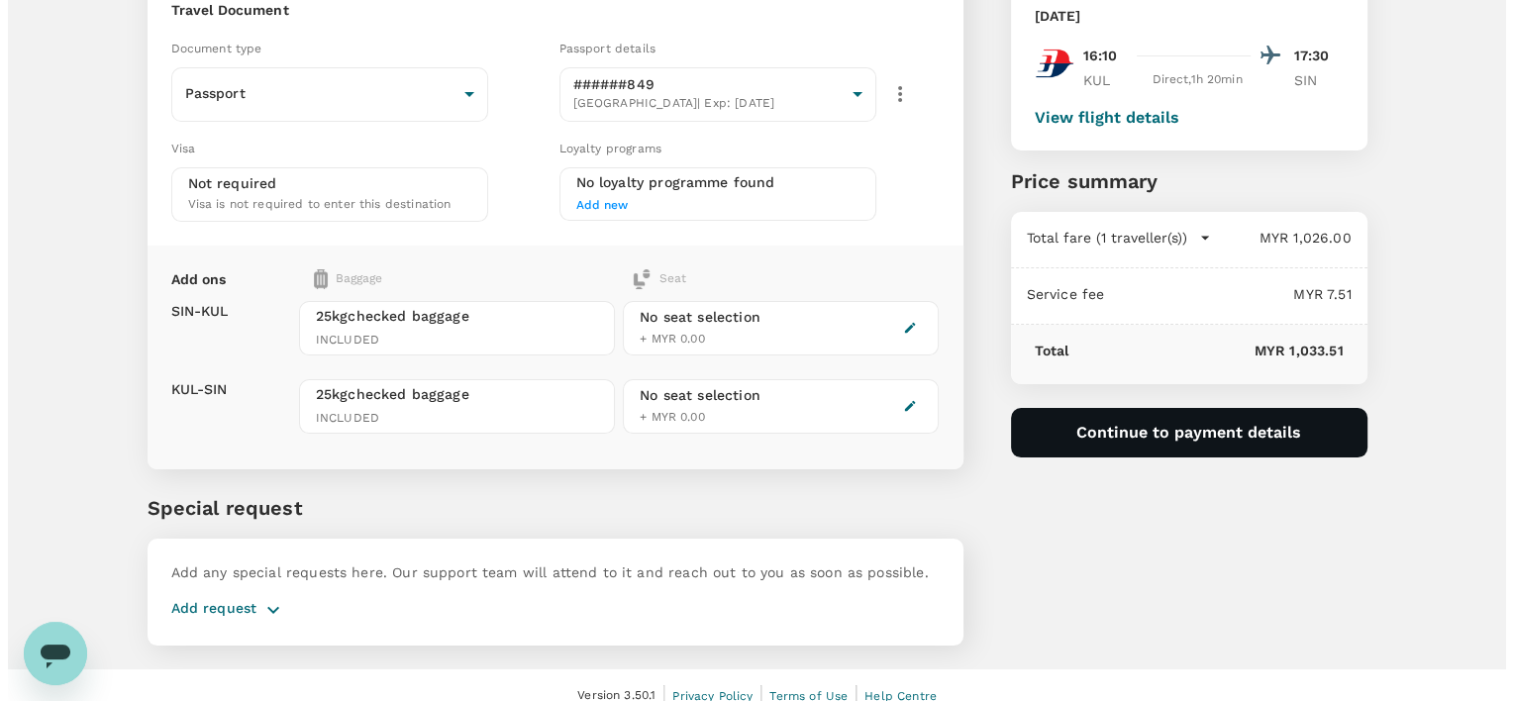
scroll to position [249, 0]
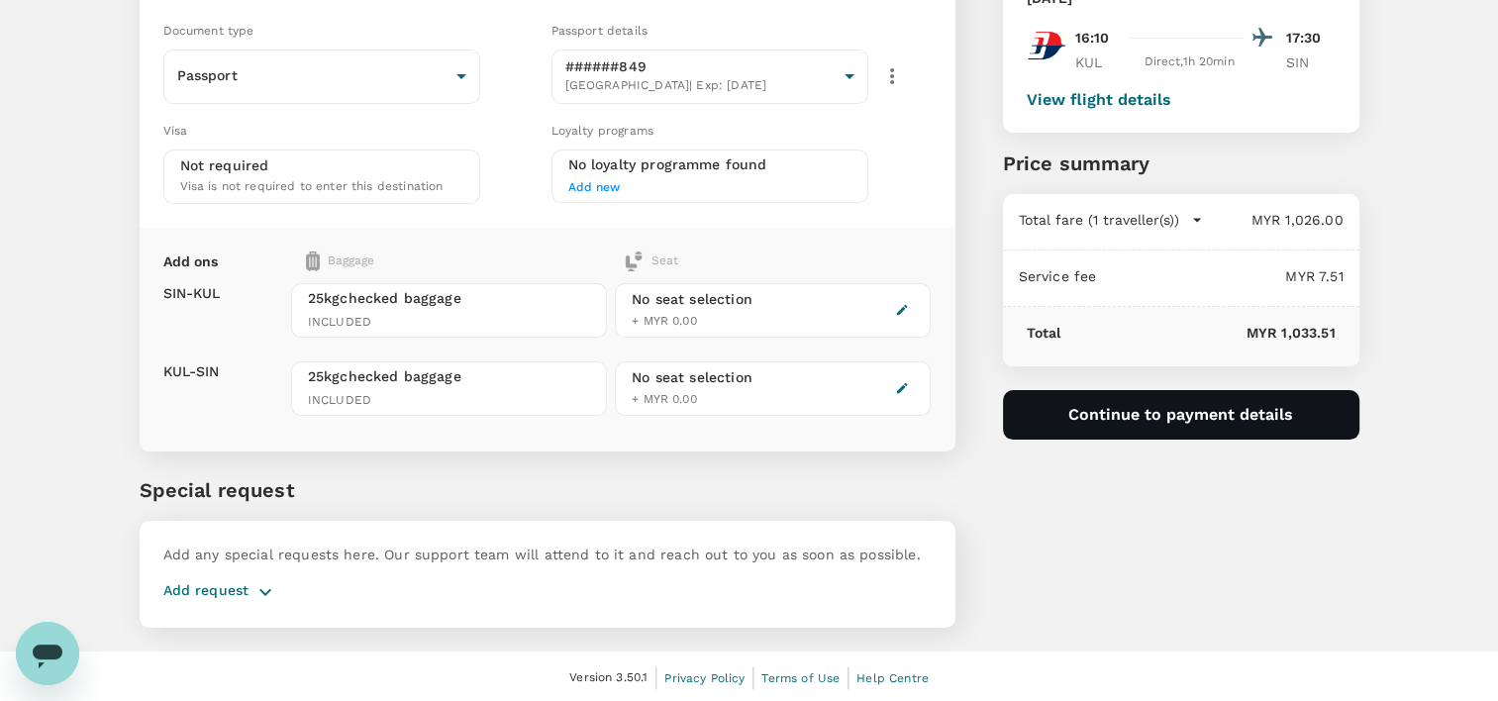
click at [1184, 411] on button "Continue to payment details" at bounding box center [1181, 415] width 356 height 50
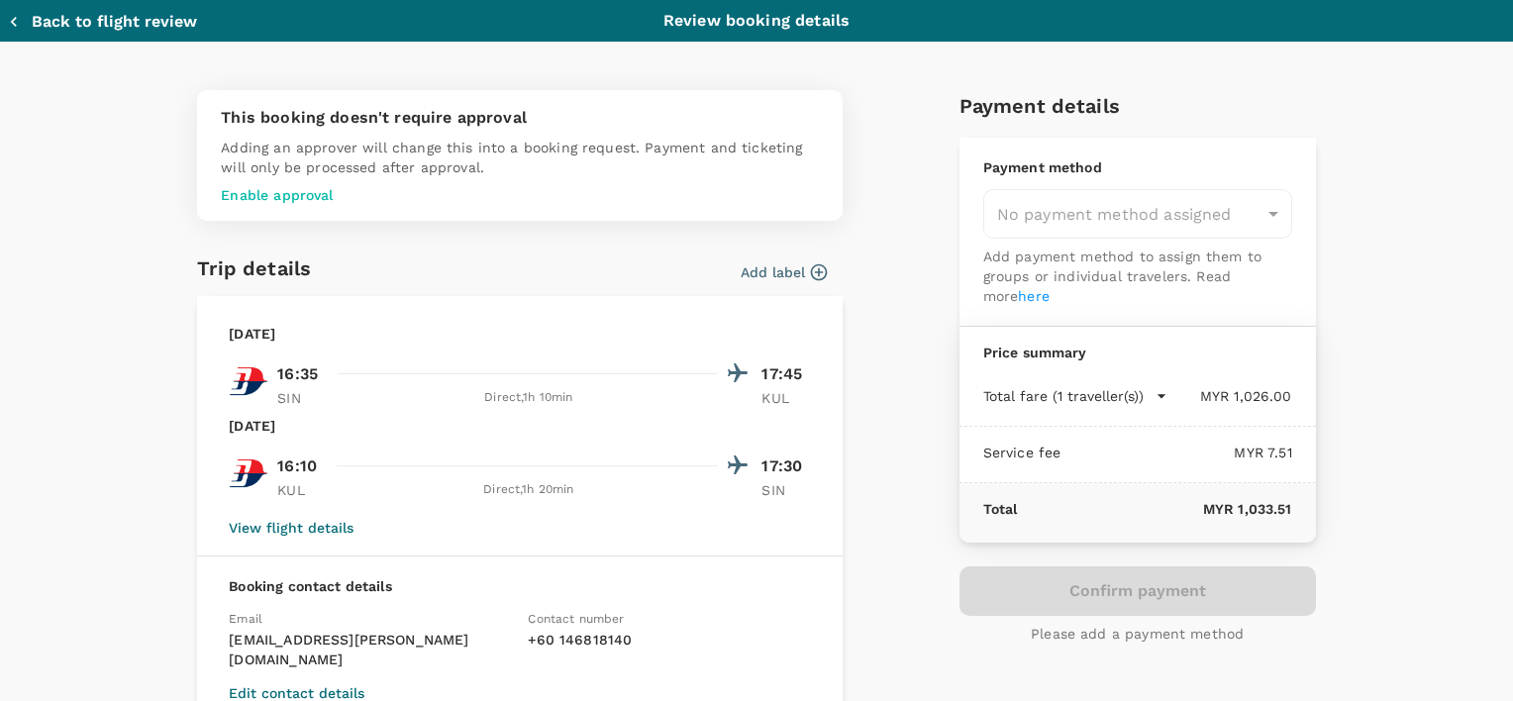
type input "9e9796cc-a2cd-4eff-b13a-8da4acb4d917"
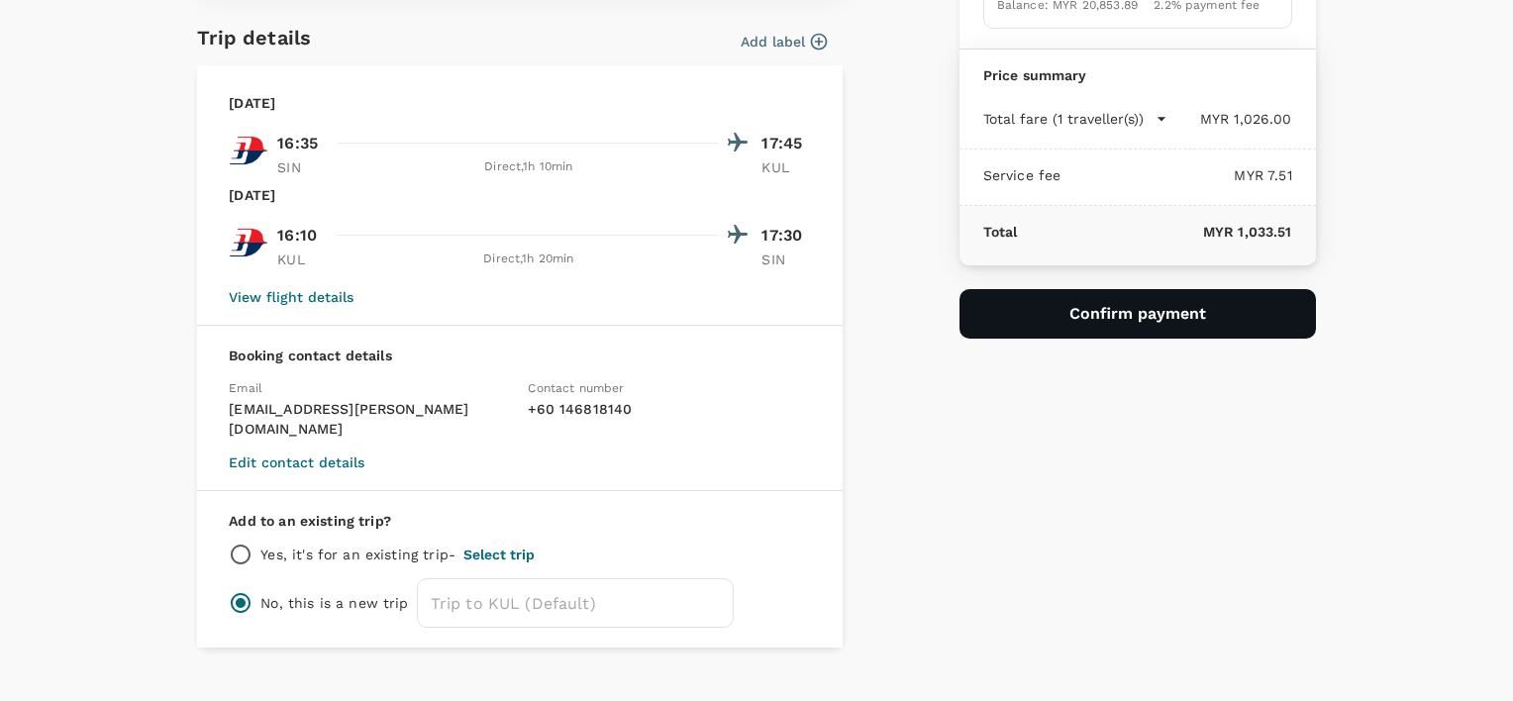
scroll to position [247, 0]
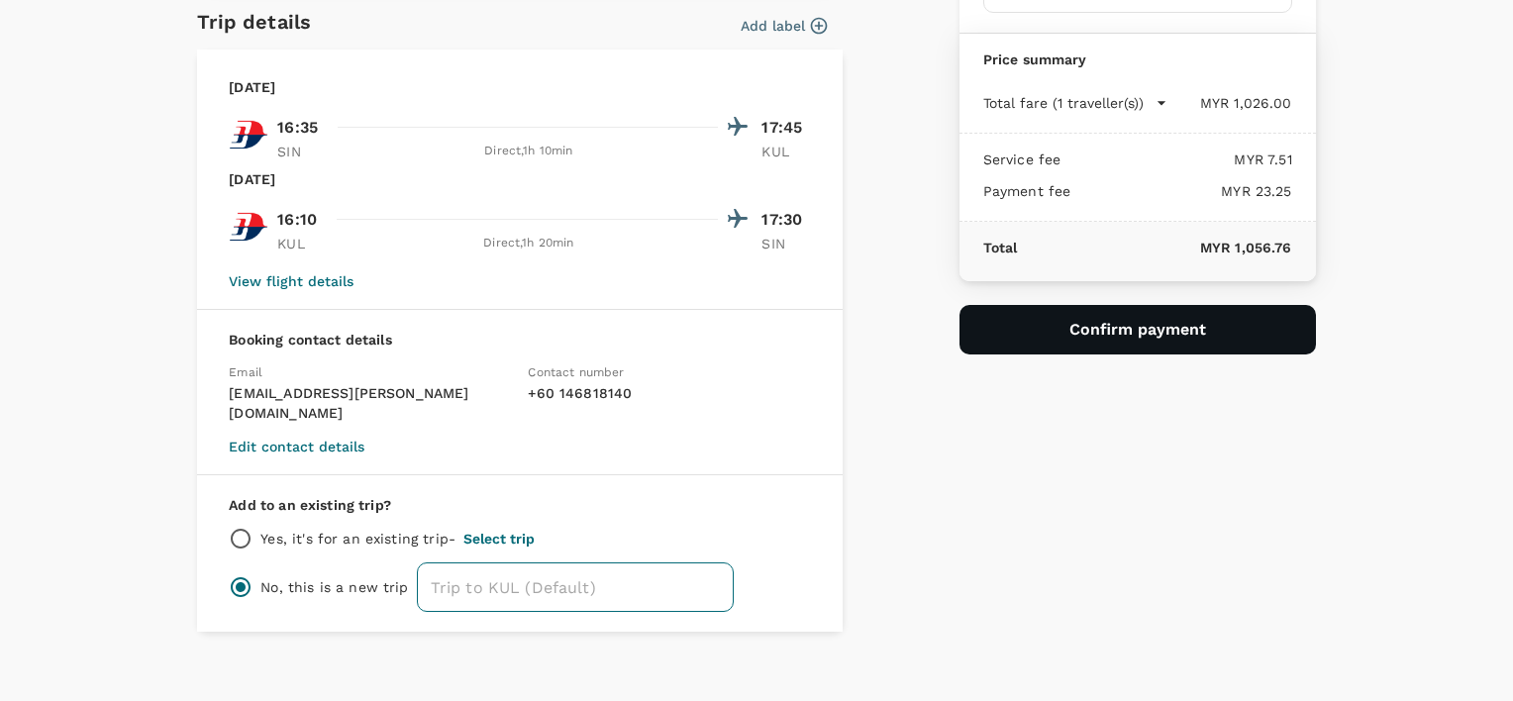
drag, startPoint x: 440, startPoint y: 563, endPoint x: 492, endPoint y: 582, distance: 55.7
click at [440, 563] on input "text" at bounding box center [575, 587] width 317 height 50
click at [467, 562] on input "text" at bounding box center [575, 587] width 317 height 50
paste input "Business Monthly Visit"
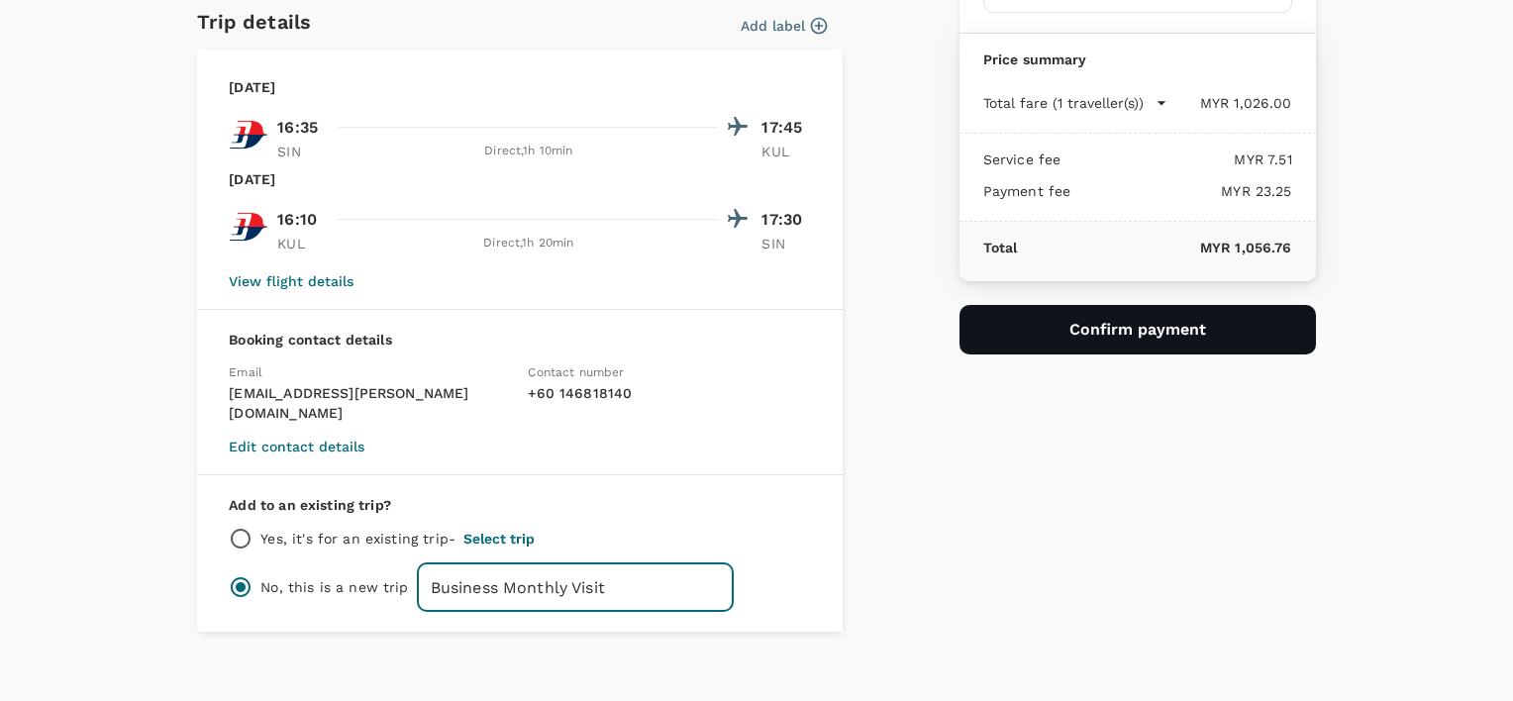
type input "Business Monthly Visit"
click at [904, 541] on div "This booking doesn't require approval Adding an approver will change this into …" at bounding box center [748, 230] width 1134 height 804
click at [1105, 336] on button "Confirm payment" at bounding box center [1137, 330] width 356 height 50
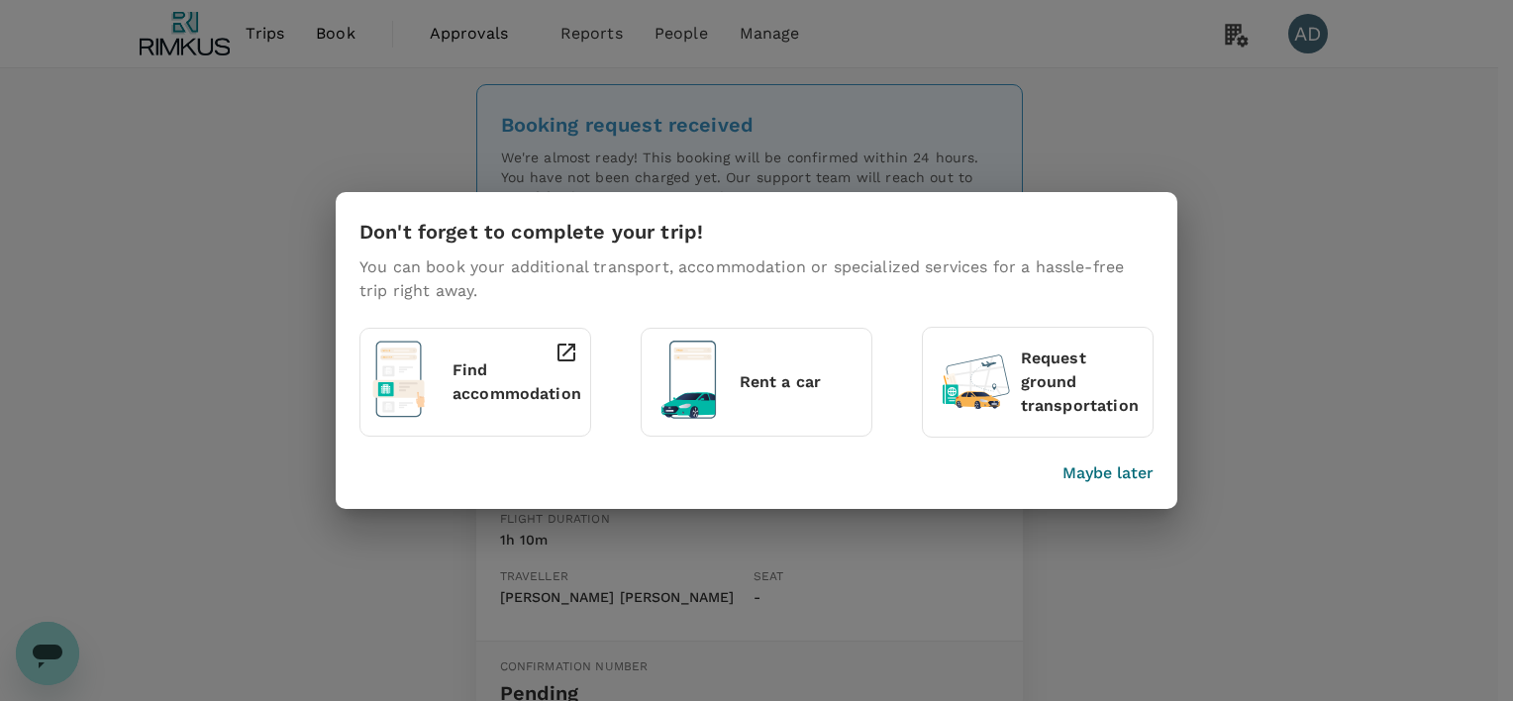
click at [1233, 454] on div "Don't forget to complete your trip! You can book your additional transport, acc…" at bounding box center [756, 350] width 1513 height 701
click at [1093, 478] on p "Maybe later" at bounding box center [1107, 473] width 91 height 24
